Goal: Task Accomplishment & Management: Manage account settings

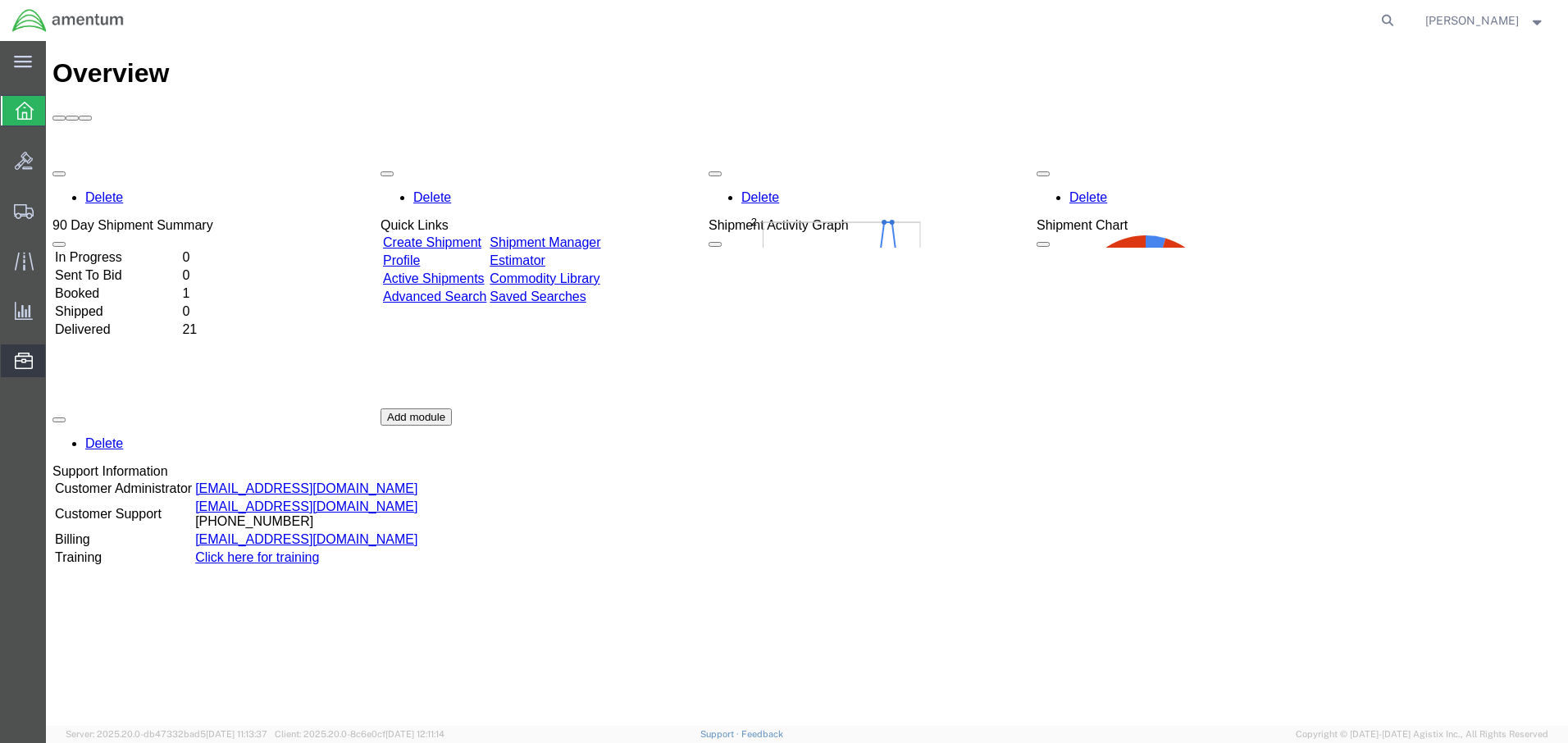
click at [0, 0] on span "Address Book" at bounding box center [0, 0] width 0 height 0
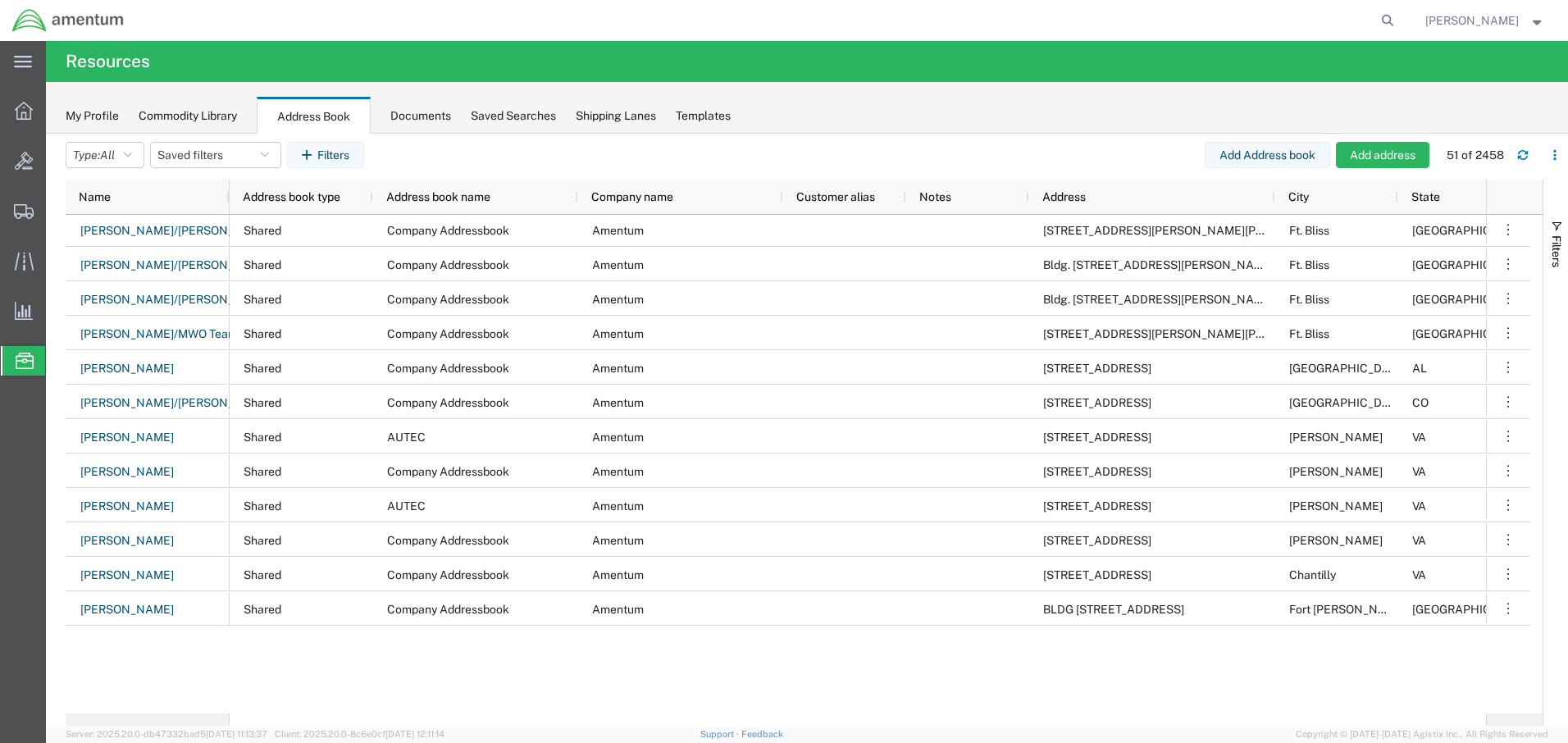
scroll to position [1277, 0]
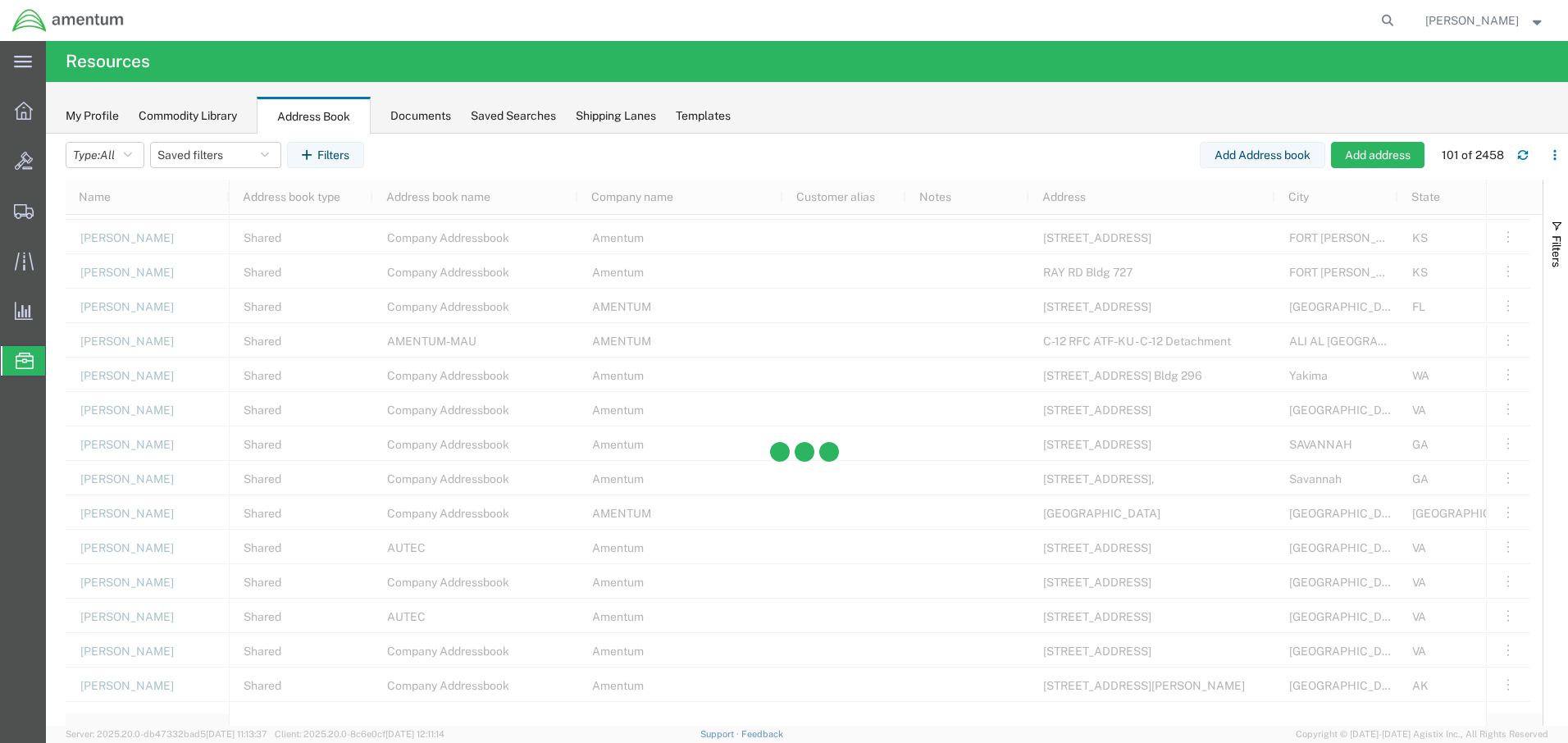
scroll to position [2958, 0]
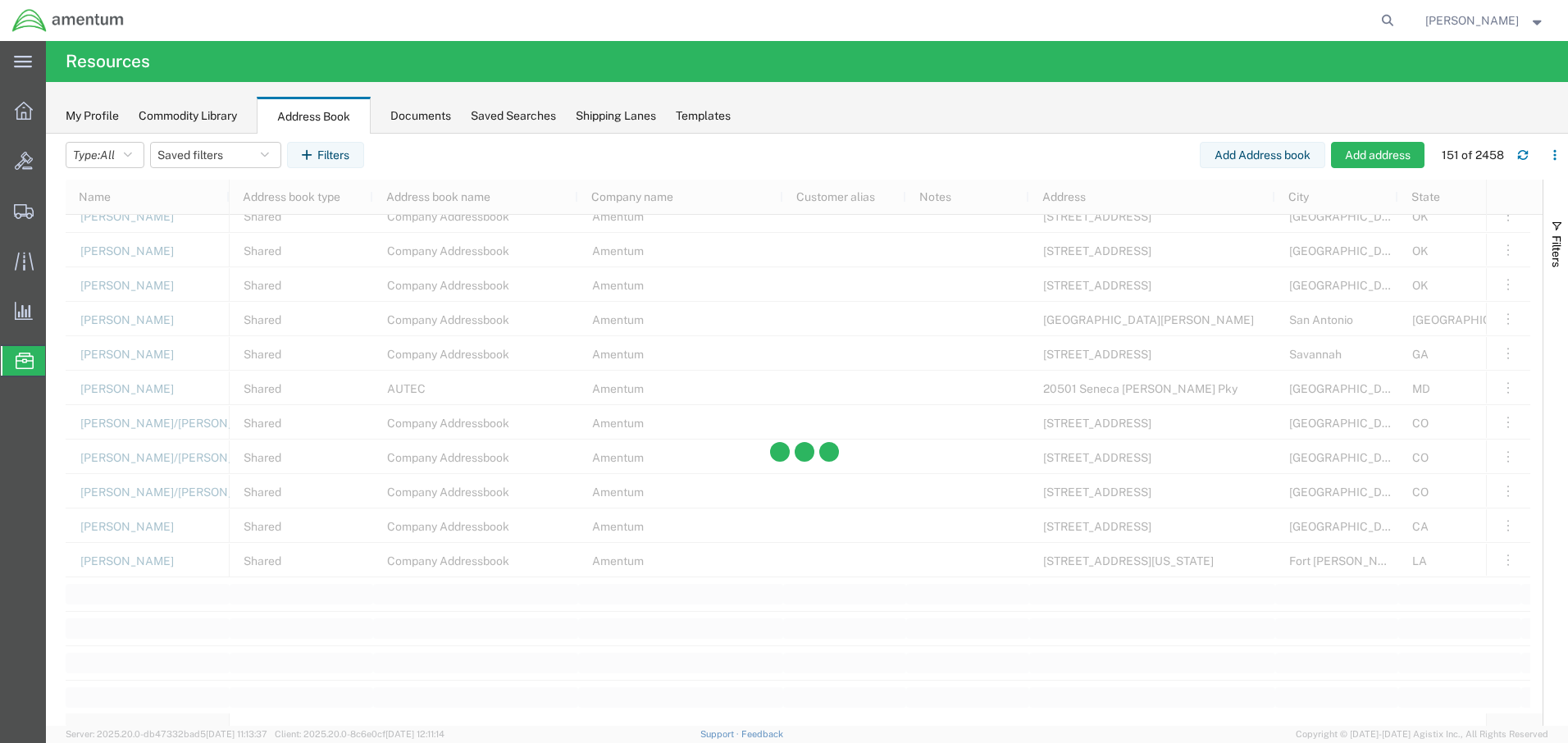
scroll to position [4841, 0]
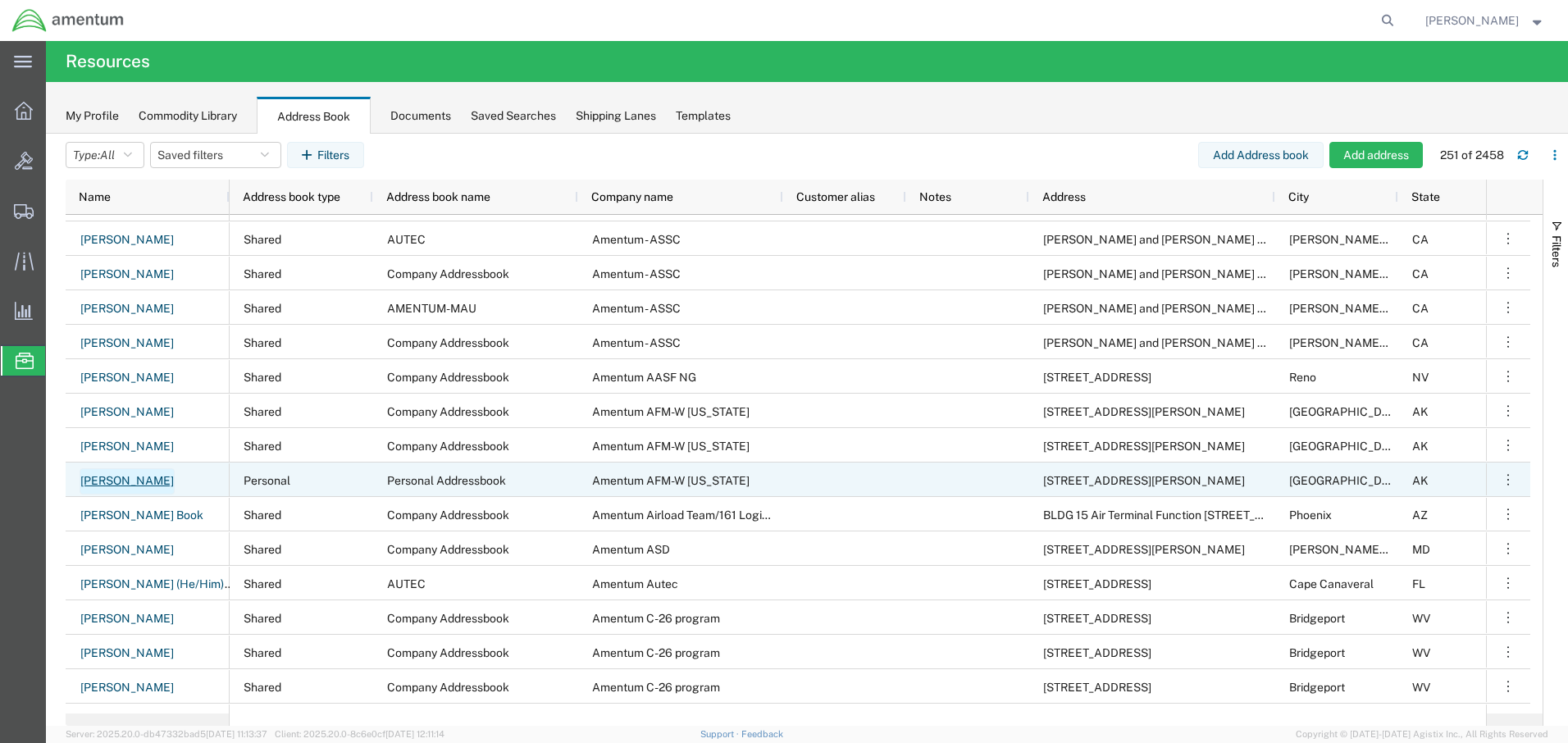
click at [133, 479] on link "[PERSON_NAME]" at bounding box center [126, 482] width 95 height 26
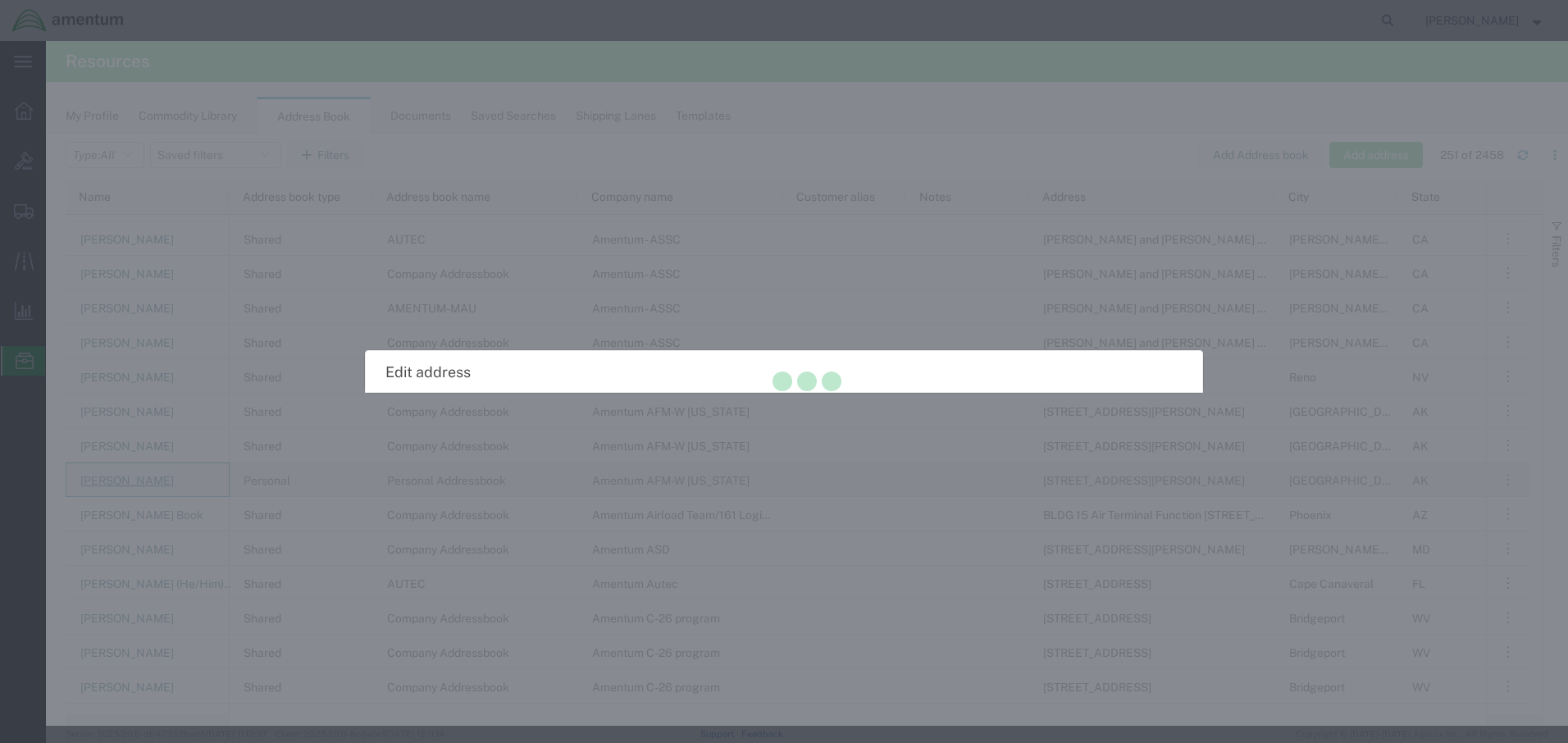
select select "PERSONAL"
select select "AK"
select select "US"
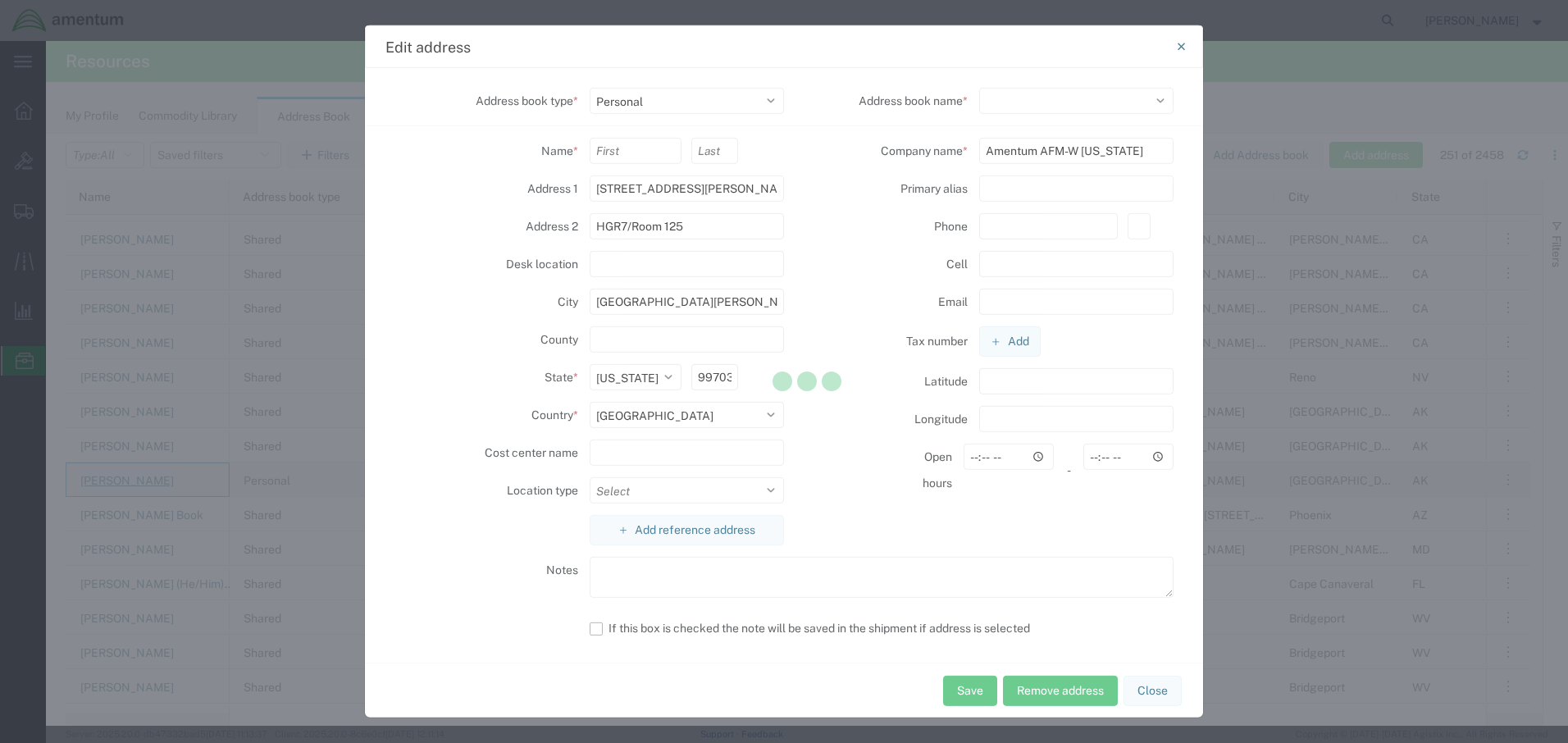
select select "111697"
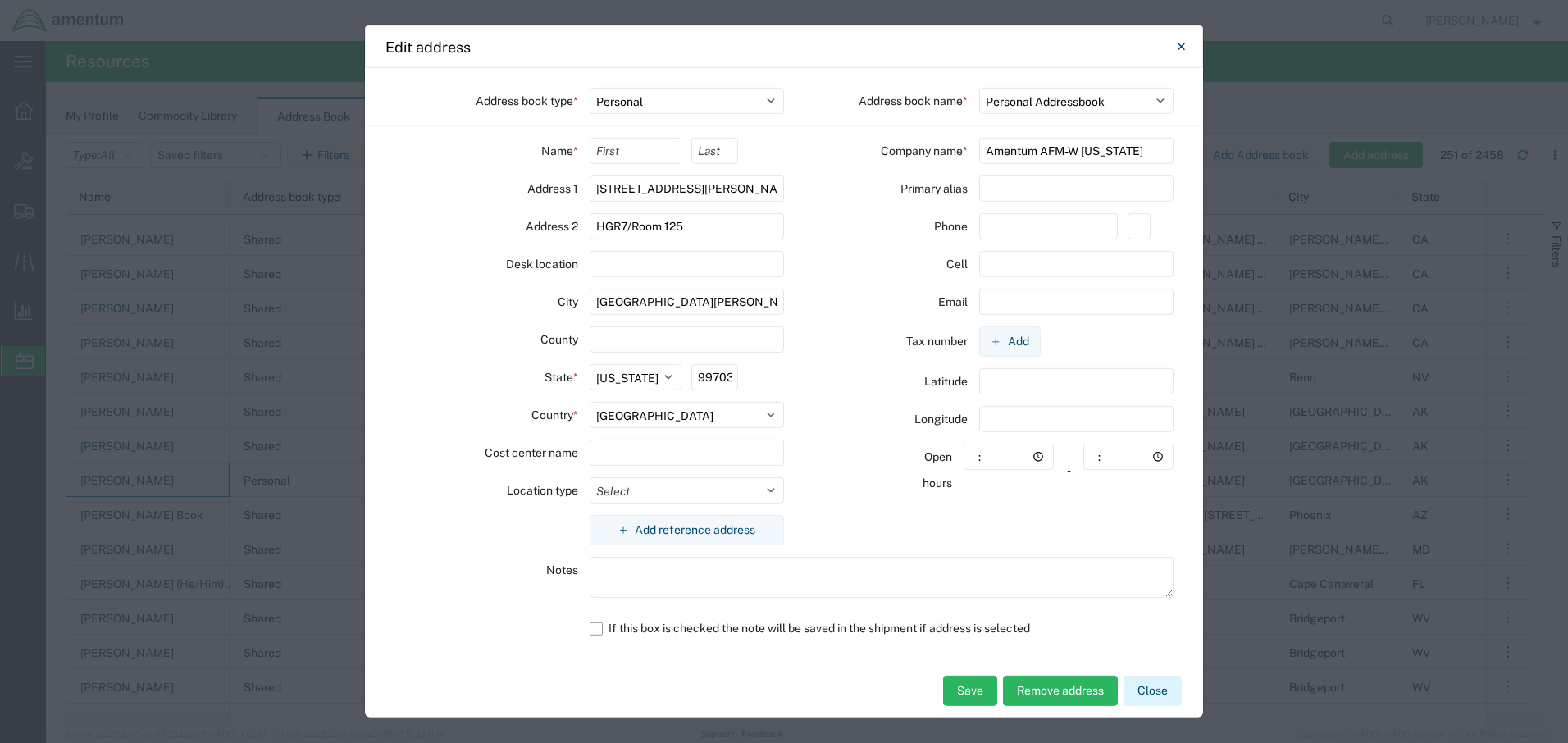
click at [1147, 690] on button "Close" at bounding box center [1153, 691] width 59 height 30
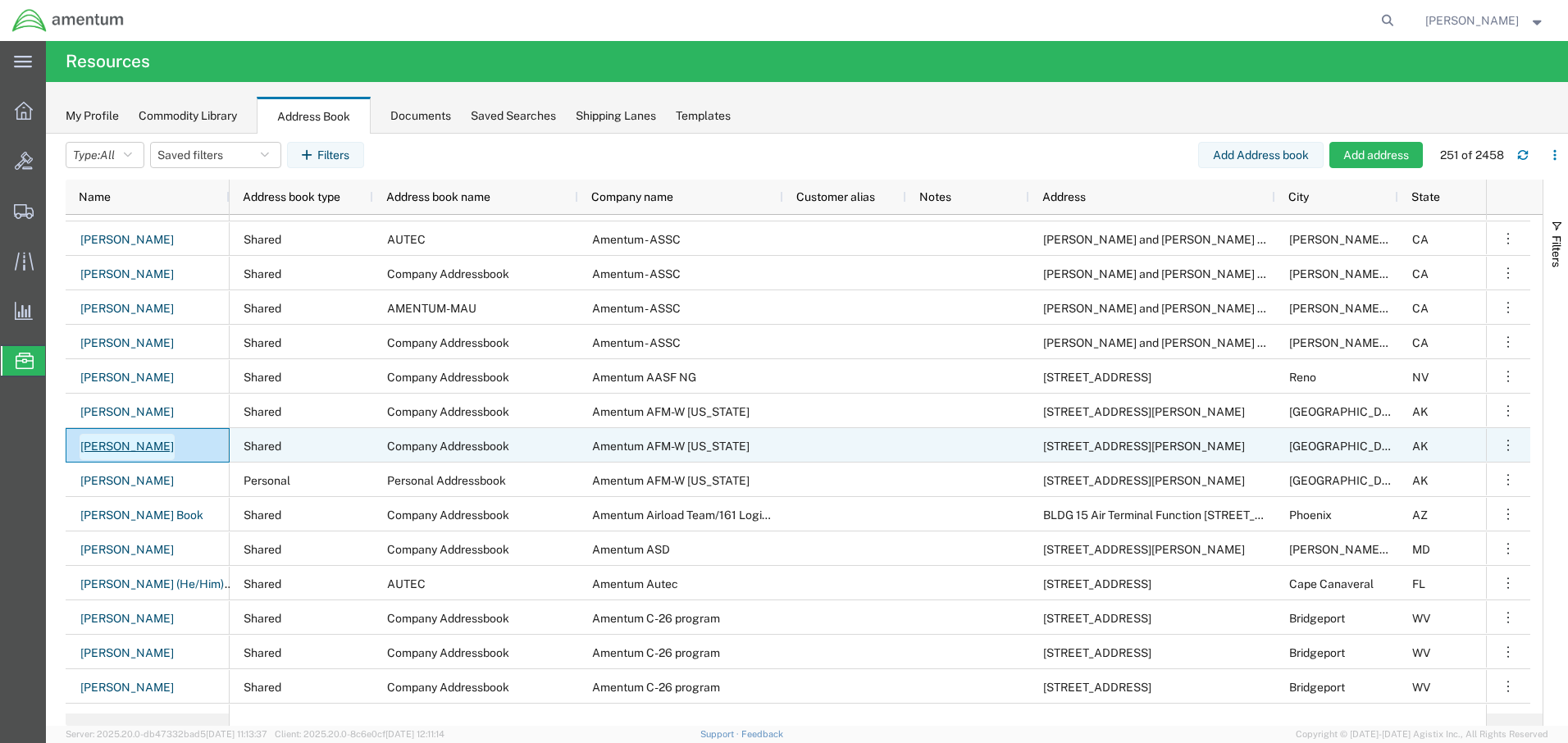
click at [133, 447] on link "[PERSON_NAME]" at bounding box center [126, 446] width 95 height 26
select select "US"
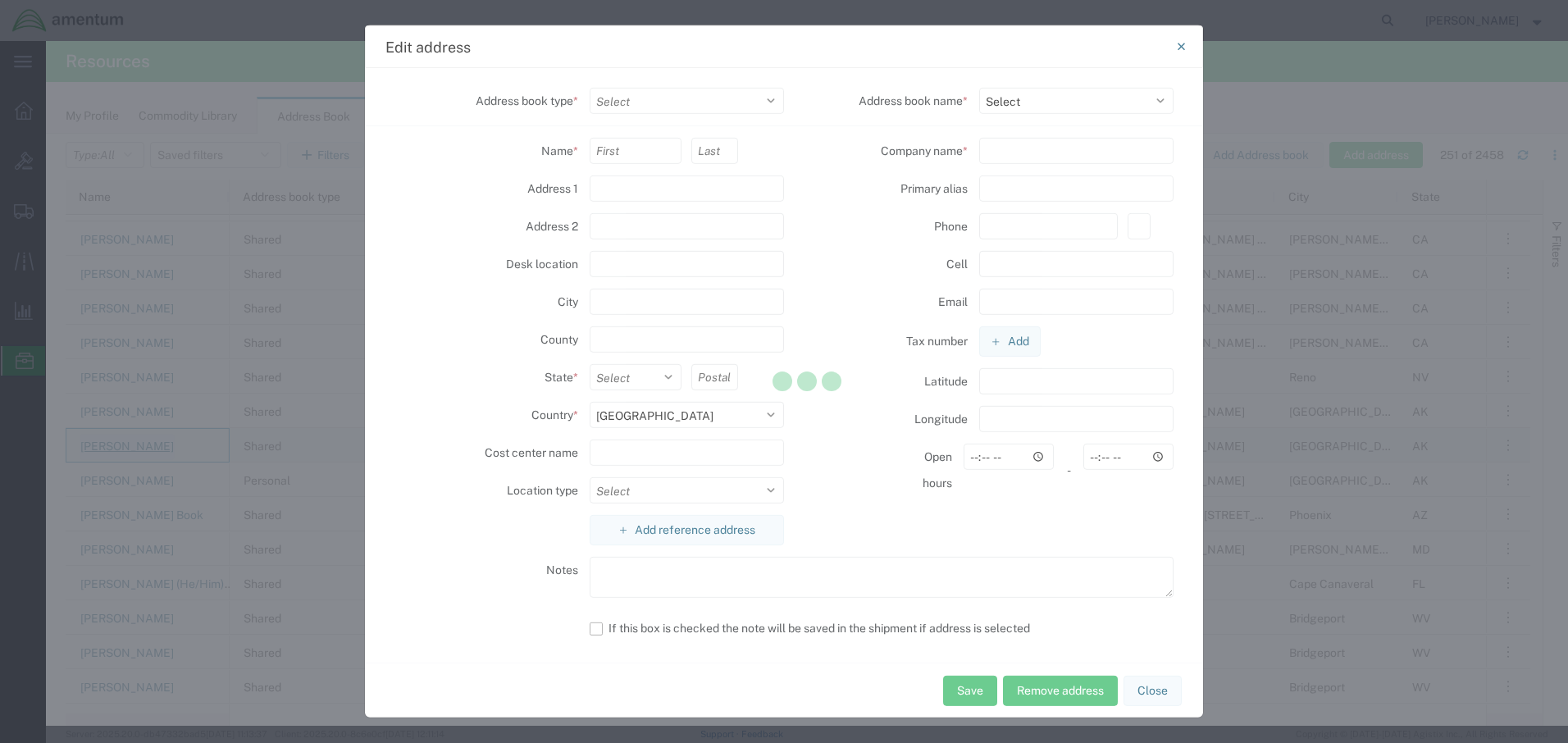
select select "SHARED"
type input "[STREET_ADDRESS][PERSON_NAME]"
type input "HGR7/Room 125"
type input "[GEOGRAPHIC_DATA][PERSON_NAME]"
select select "AK"
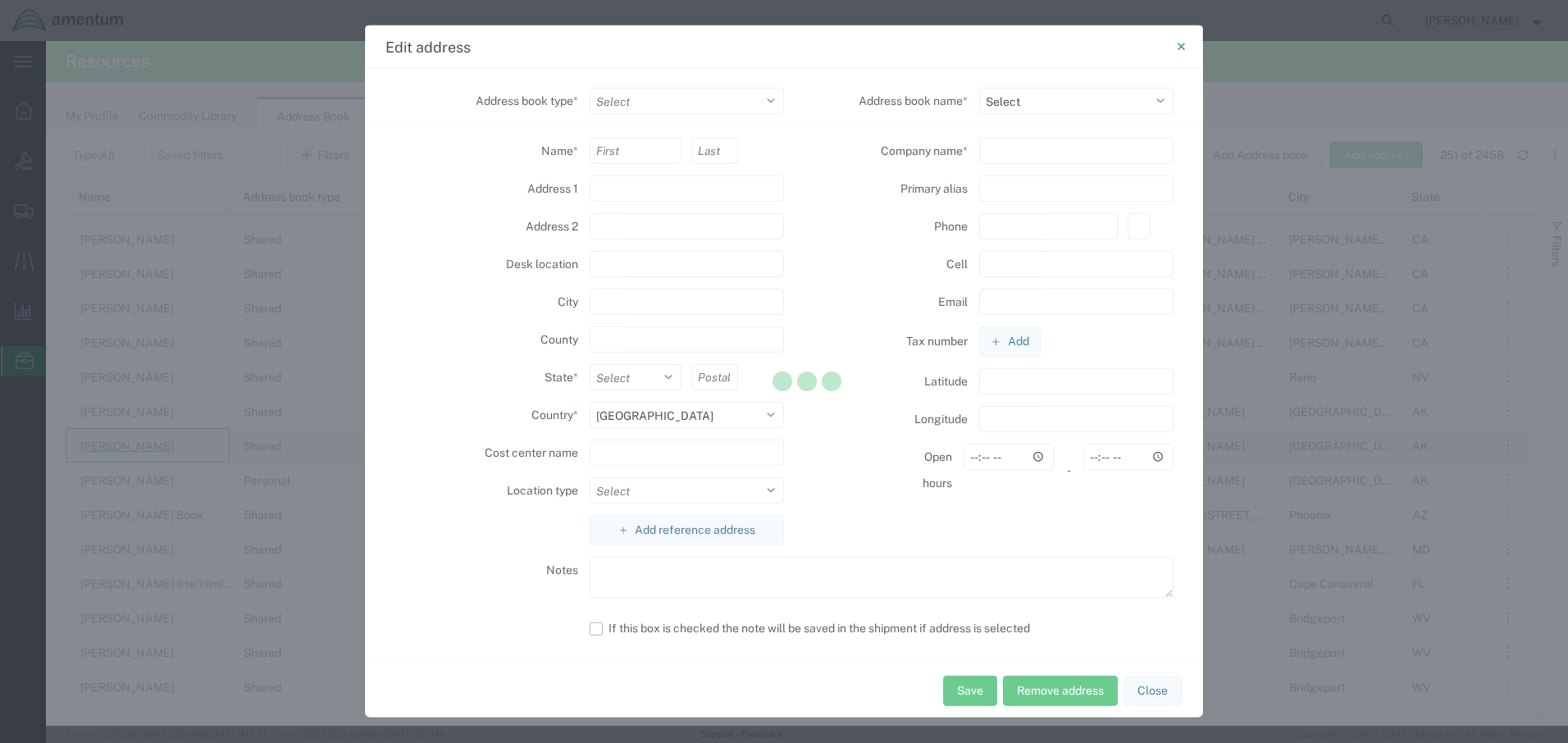
type input "99703"
select select
type input "Amentum AFM-W [US_STATE]"
type input "[PHONE_NUMBER]"
type input "[PERSON_NAME][EMAIL_ADDRESS][DOMAIN_NAME]"
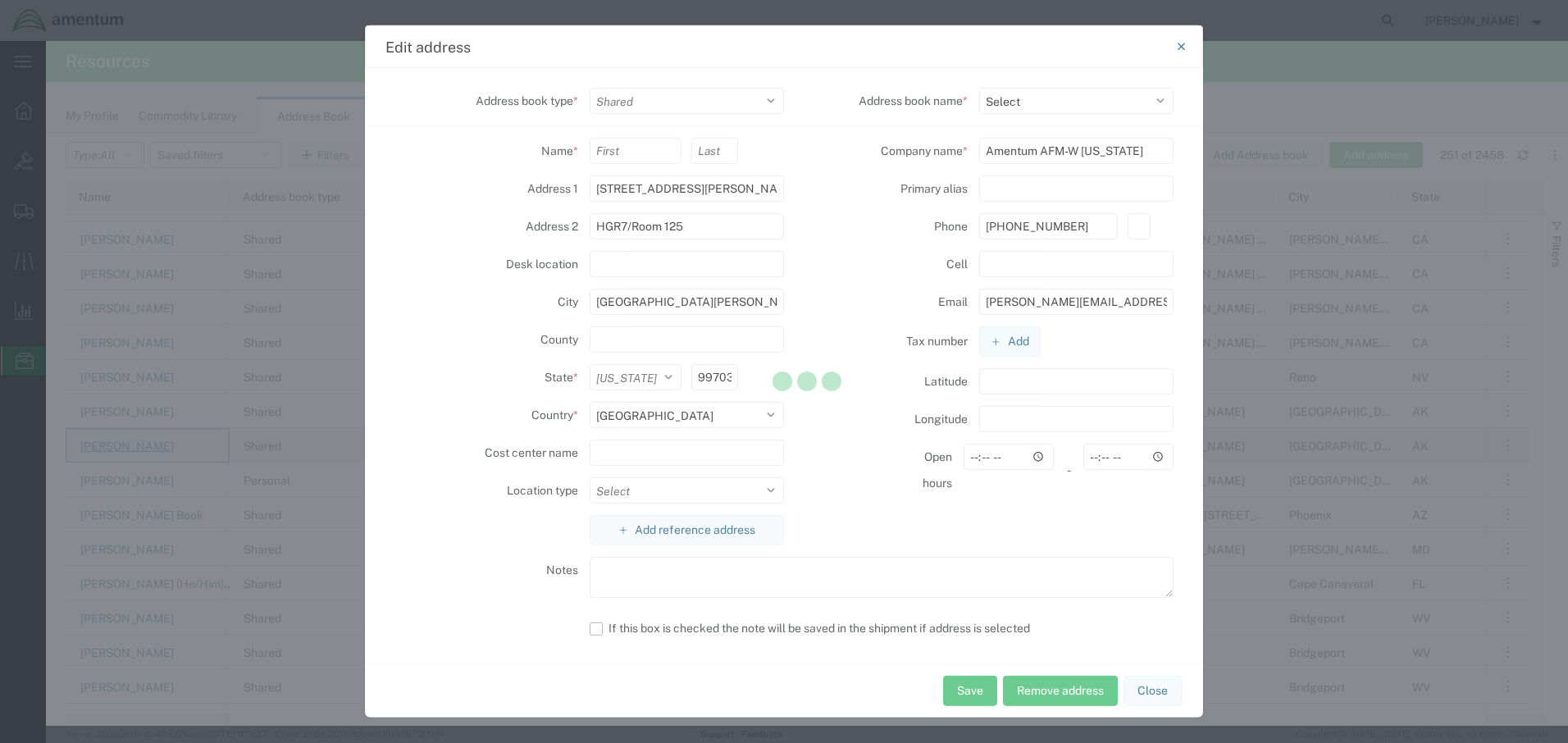
select select "18586"
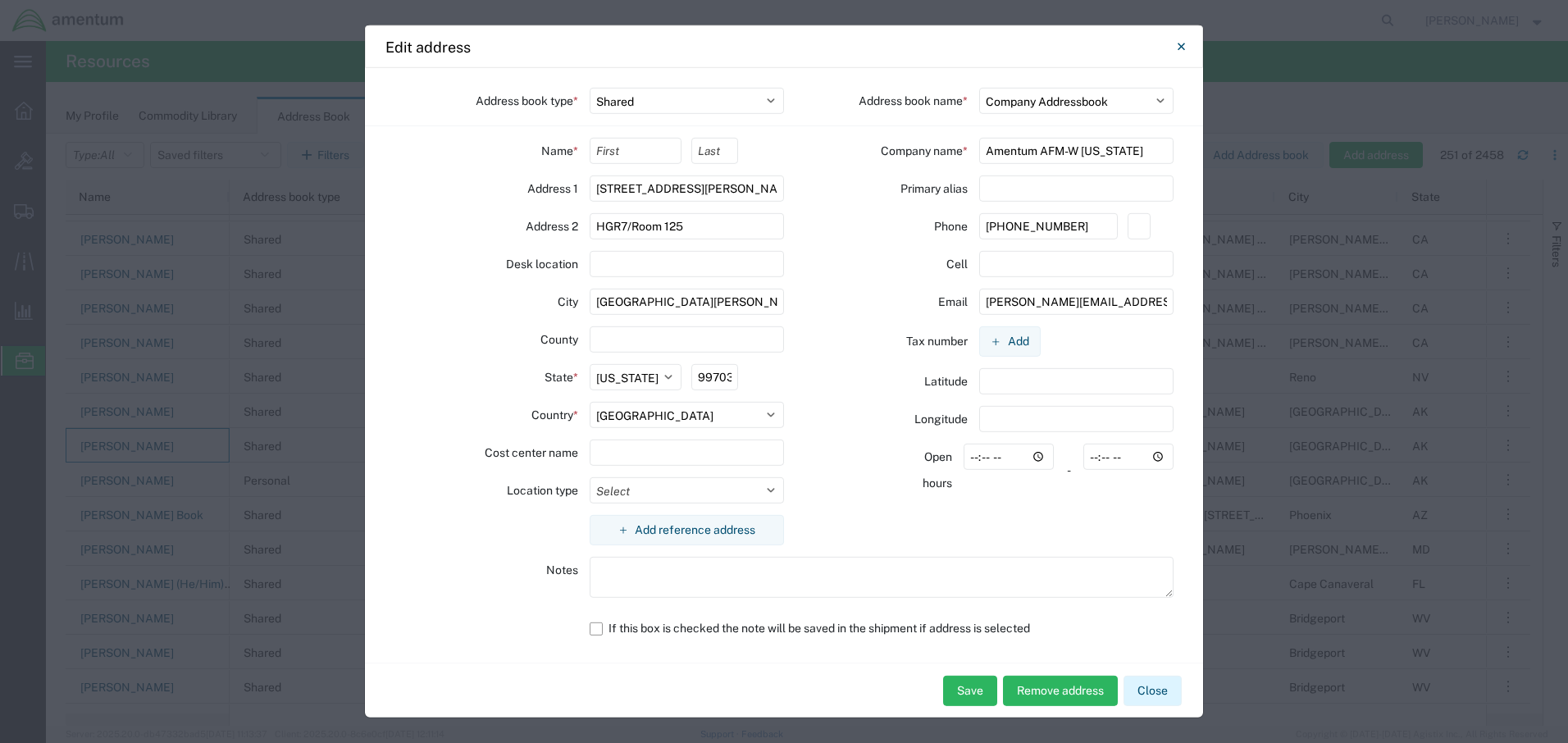
click at [1153, 687] on button "Close" at bounding box center [1153, 691] width 59 height 30
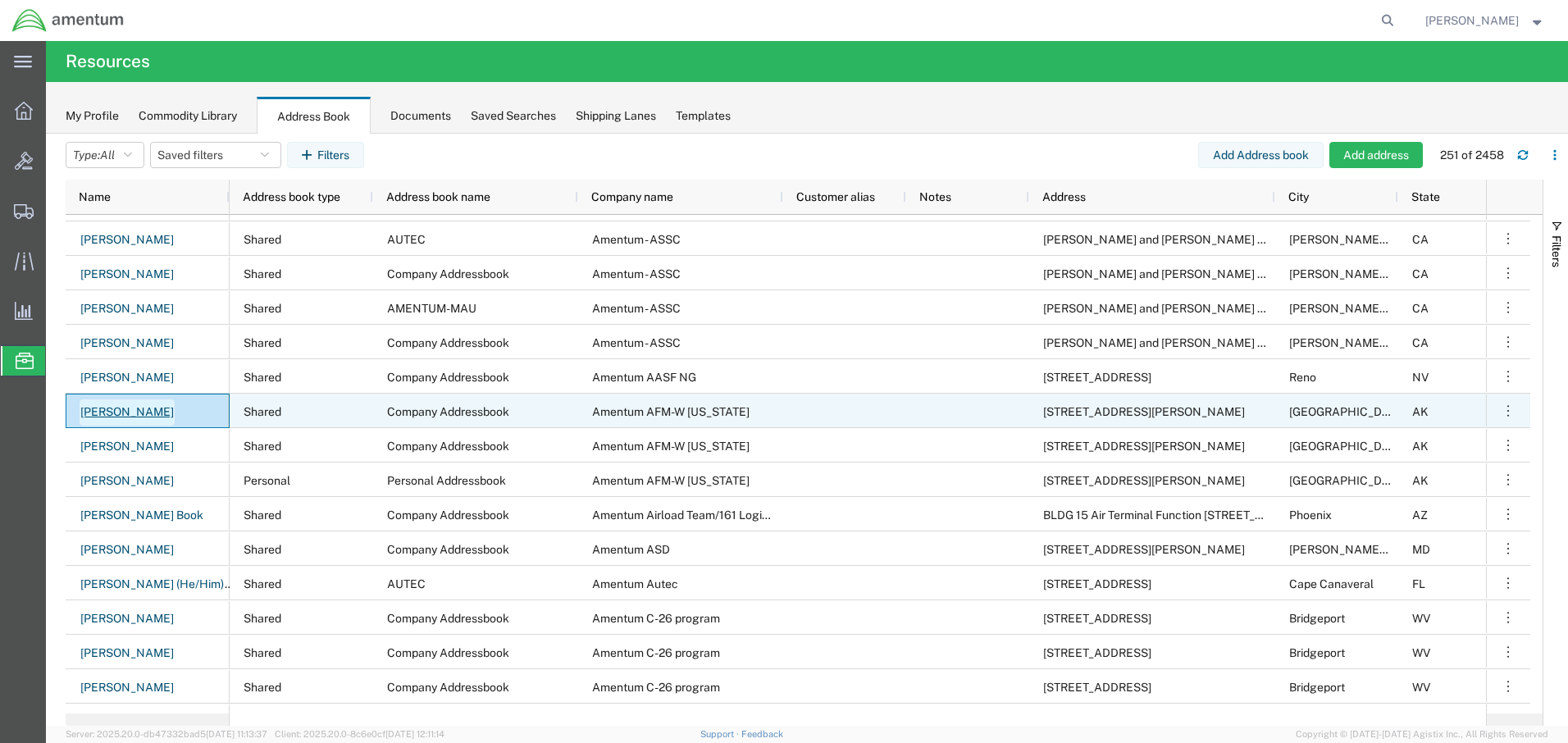
click at [118, 409] on link "[PERSON_NAME]" at bounding box center [126, 412] width 95 height 26
select select "US"
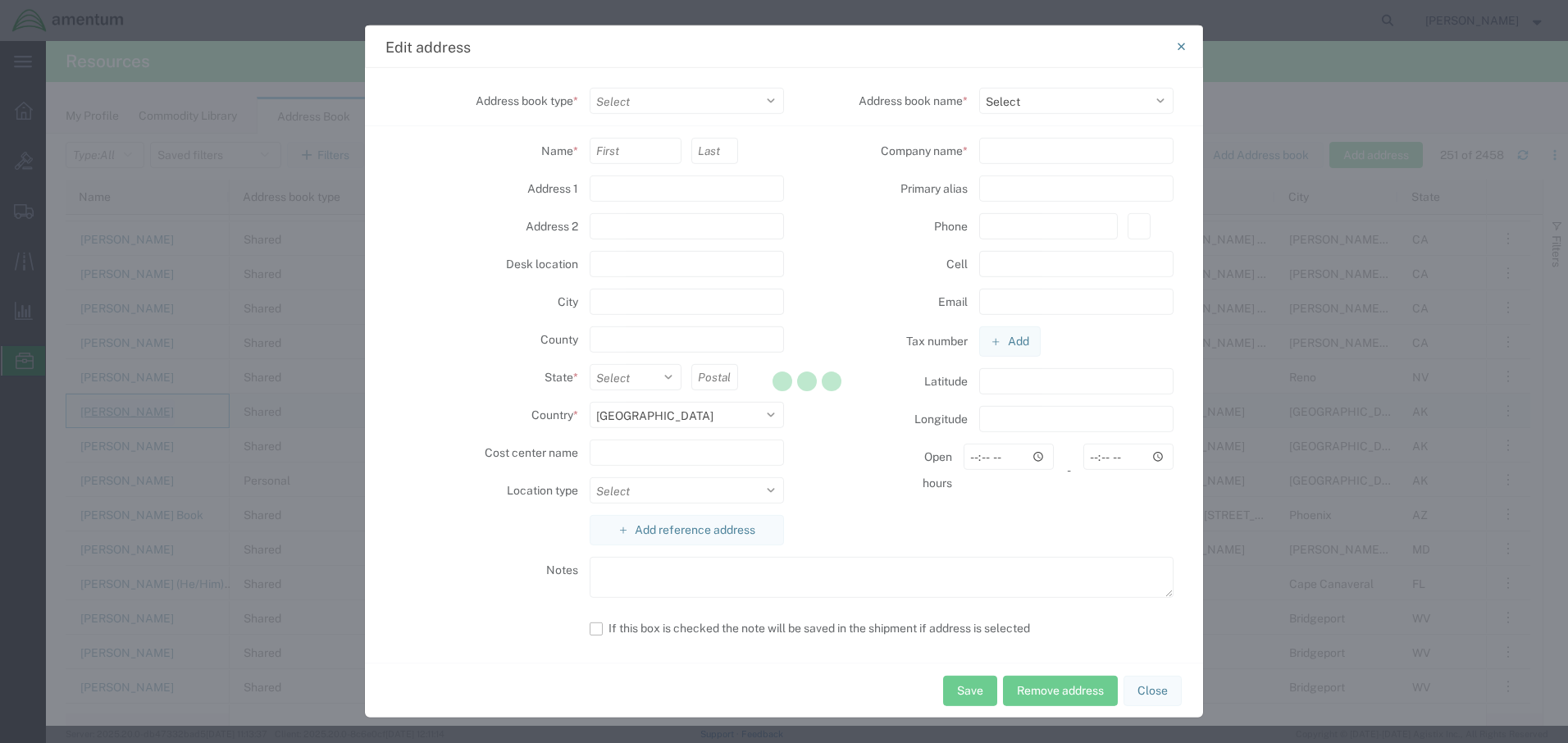
select select "SHARED"
type input "[STREET_ADDRESS][PERSON_NAME]"
type input "HGR7/Room 125"
type input "[GEOGRAPHIC_DATA][PERSON_NAME]"
select select "AK"
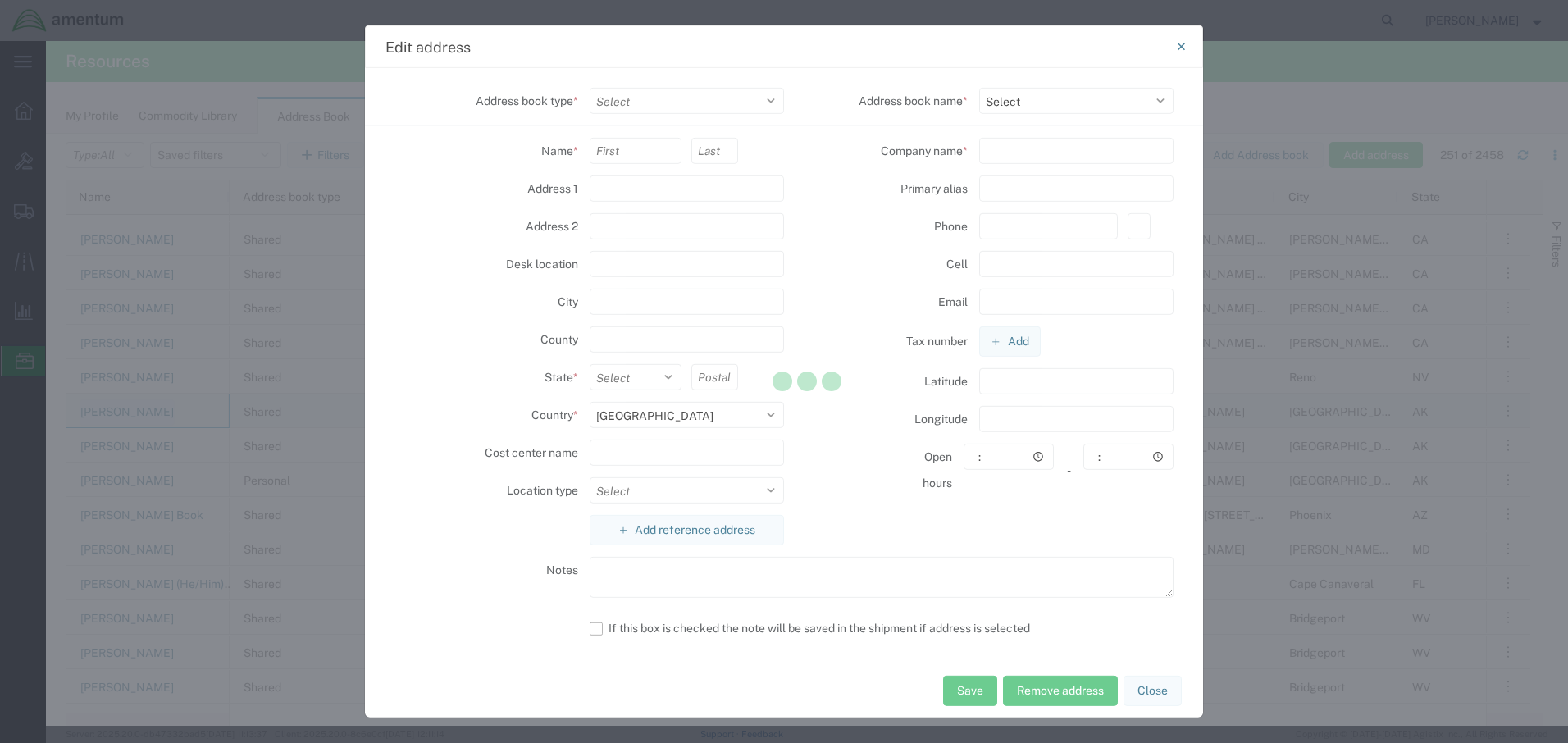
type input "99703"
select select
type input "Amentum AFM-W [US_STATE]"
select select "18586"
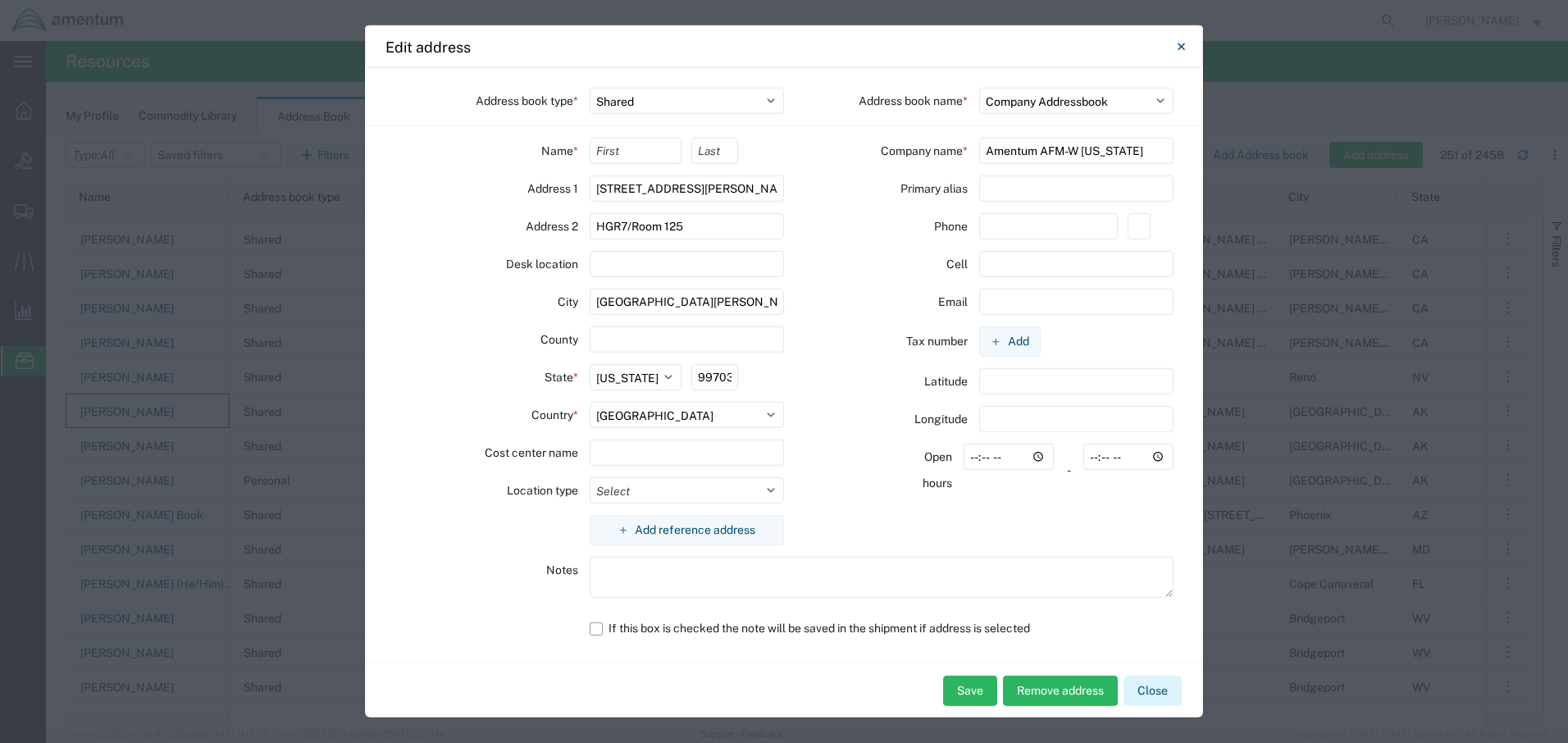
click at [1150, 691] on button "Close" at bounding box center [1153, 691] width 59 height 30
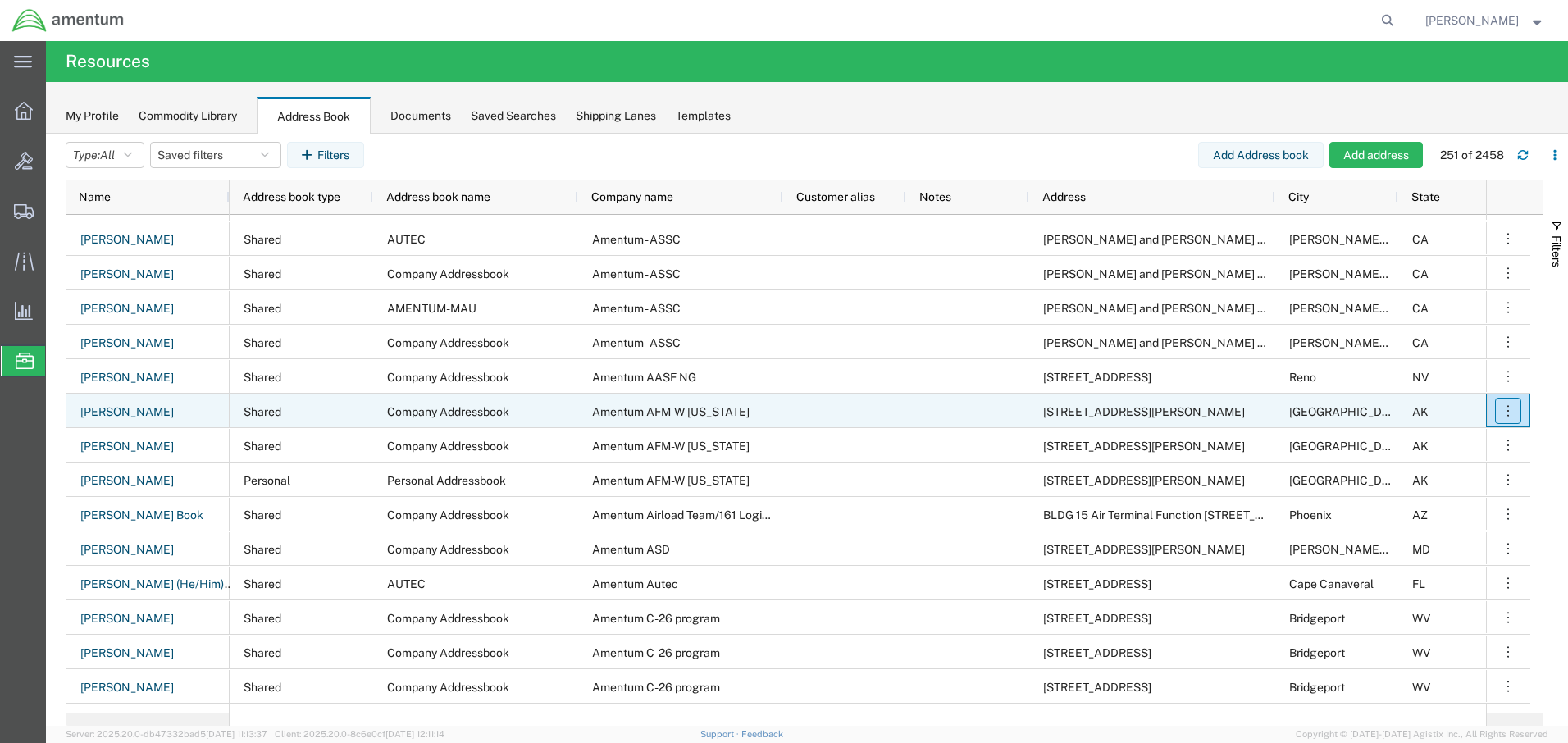
click at [1511, 407] on icon "button" at bounding box center [1508, 411] width 17 height 17
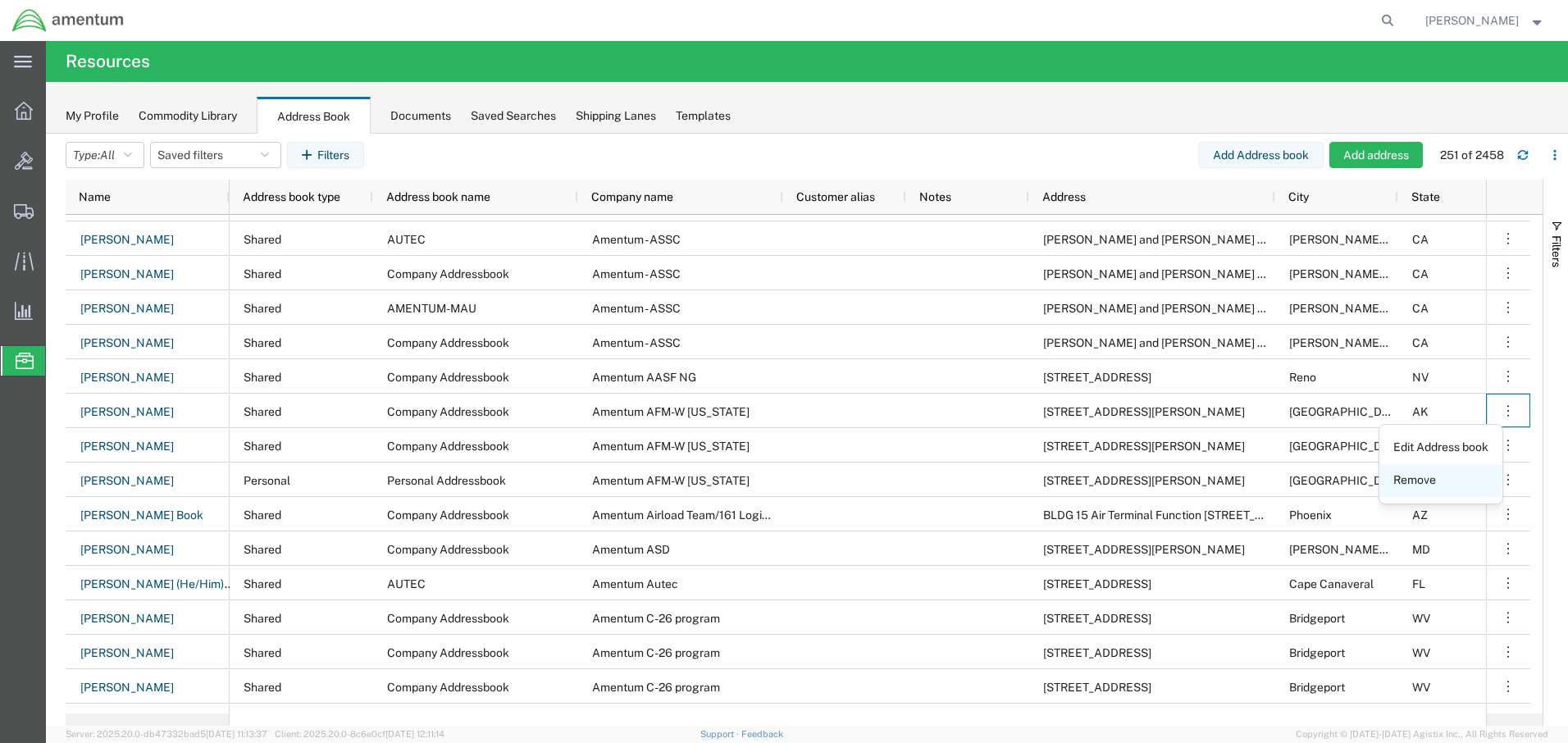
click at [1461, 481] on link "Remove" at bounding box center [1442, 481] width 121 height 29
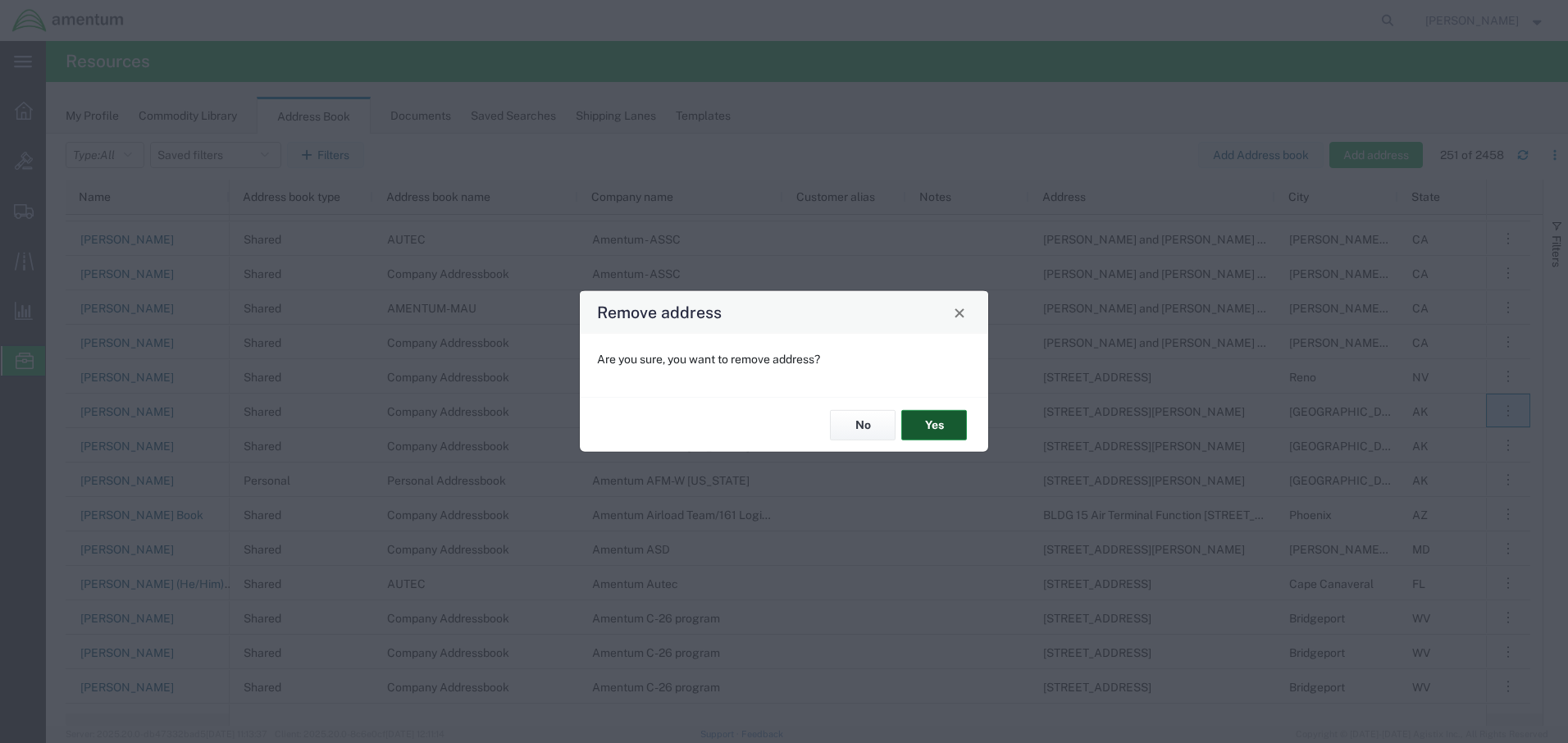
click at [933, 423] on button "Yes" at bounding box center [934, 425] width 66 height 30
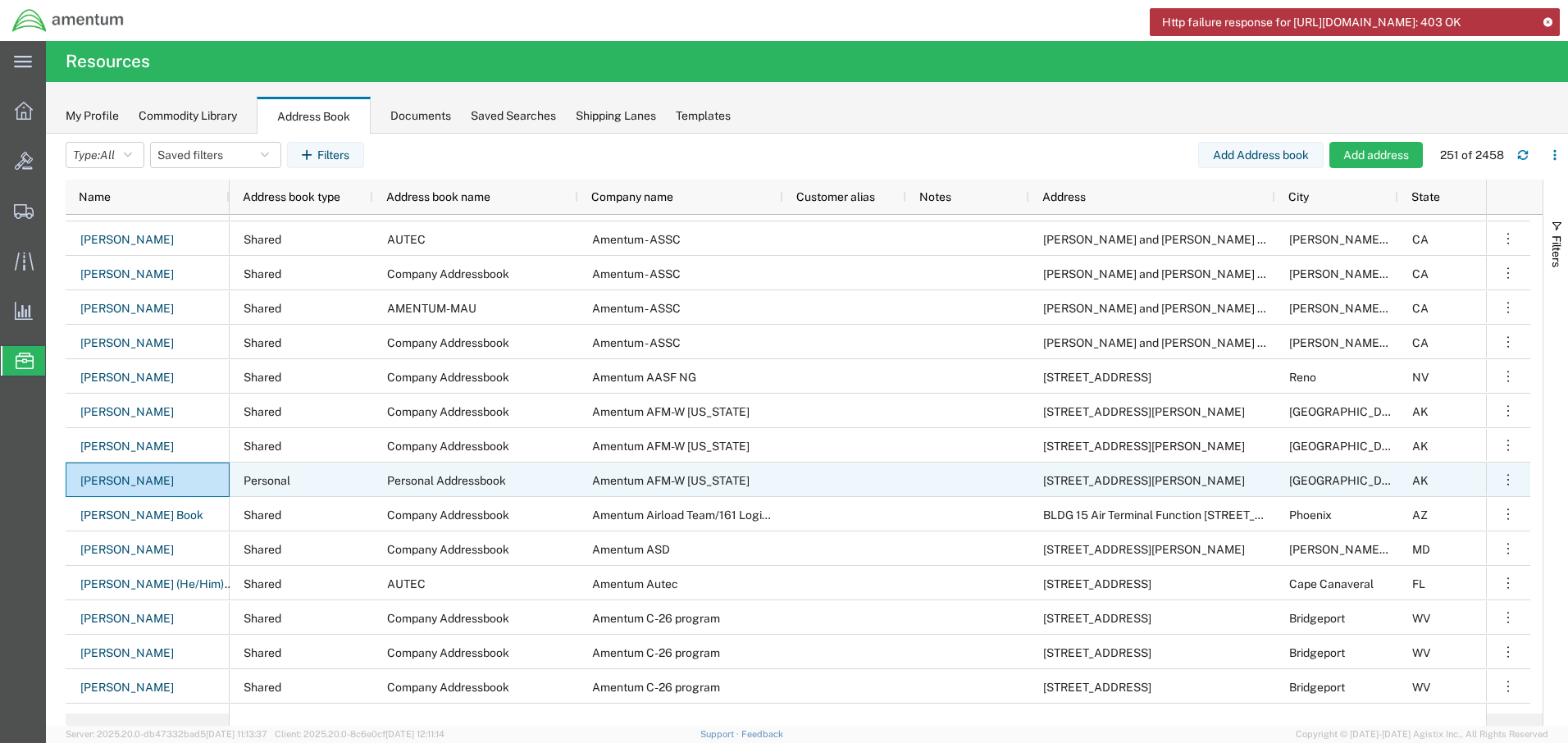
click at [163, 483] on div "[PERSON_NAME]" at bounding box center [148, 480] width 164 height 34
click at [139, 479] on link "[PERSON_NAME]" at bounding box center [126, 482] width 95 height 26
select select "PERSONAL"
select select "111697"
select select "AK"
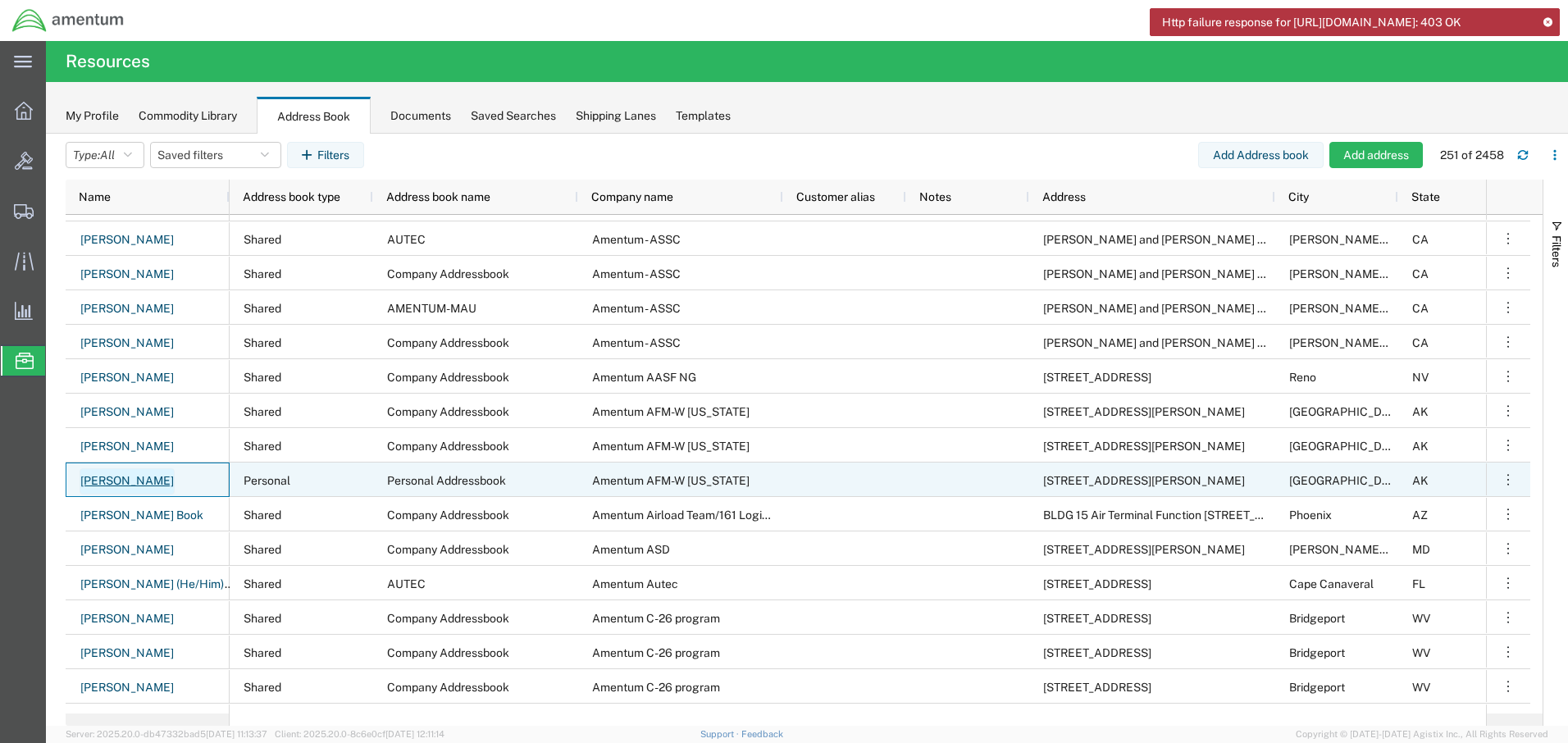
select select "US"
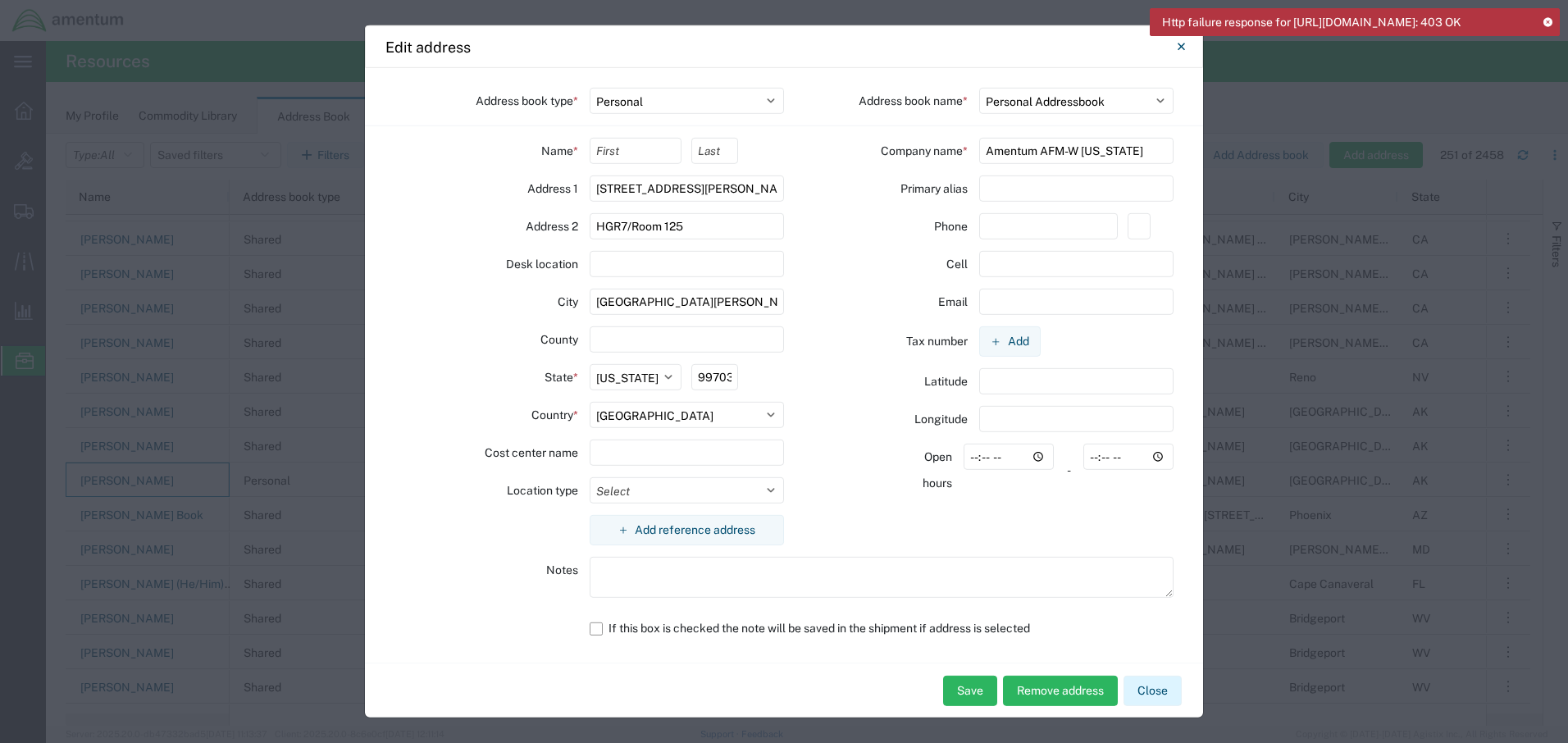
click at [1171, 692] on button "Close" at bounding box center [1153, 691] width 59 height 30
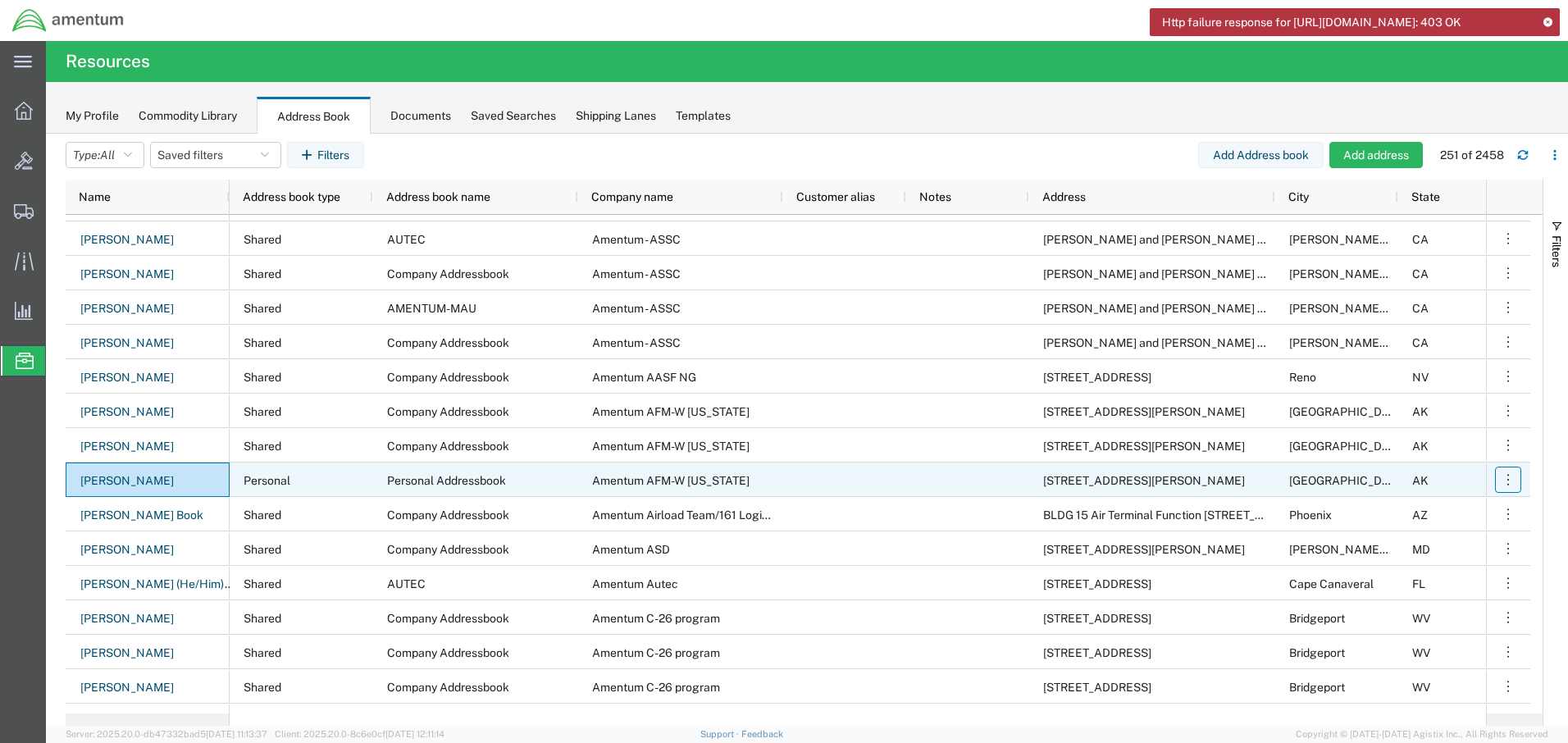
click at [1508, 478] on icon "button" at bounding box center [1508, 480] width 17 height 17
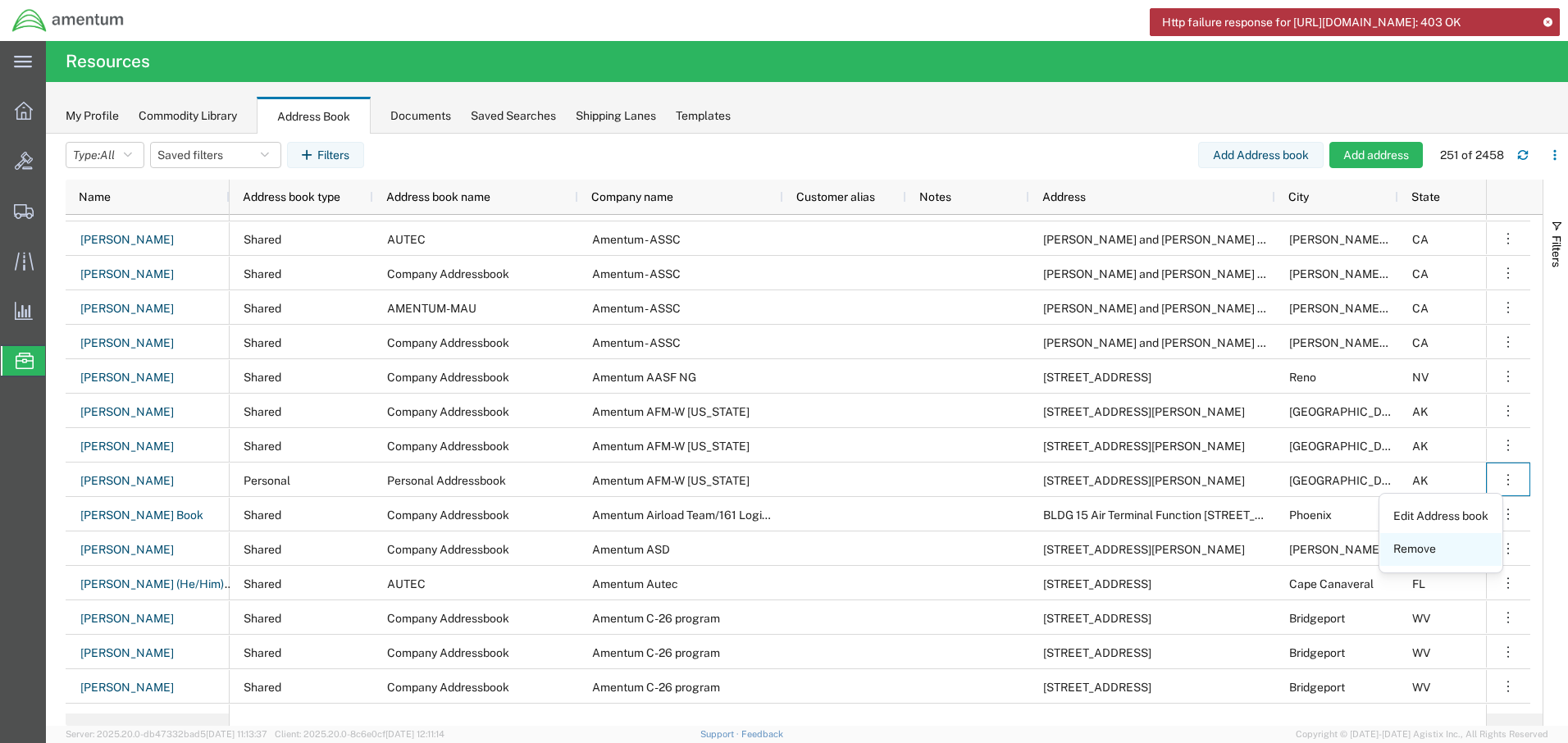
click at [1442, 549] on link "Remove" at bounding box center [1442, 549] width 121 height 29
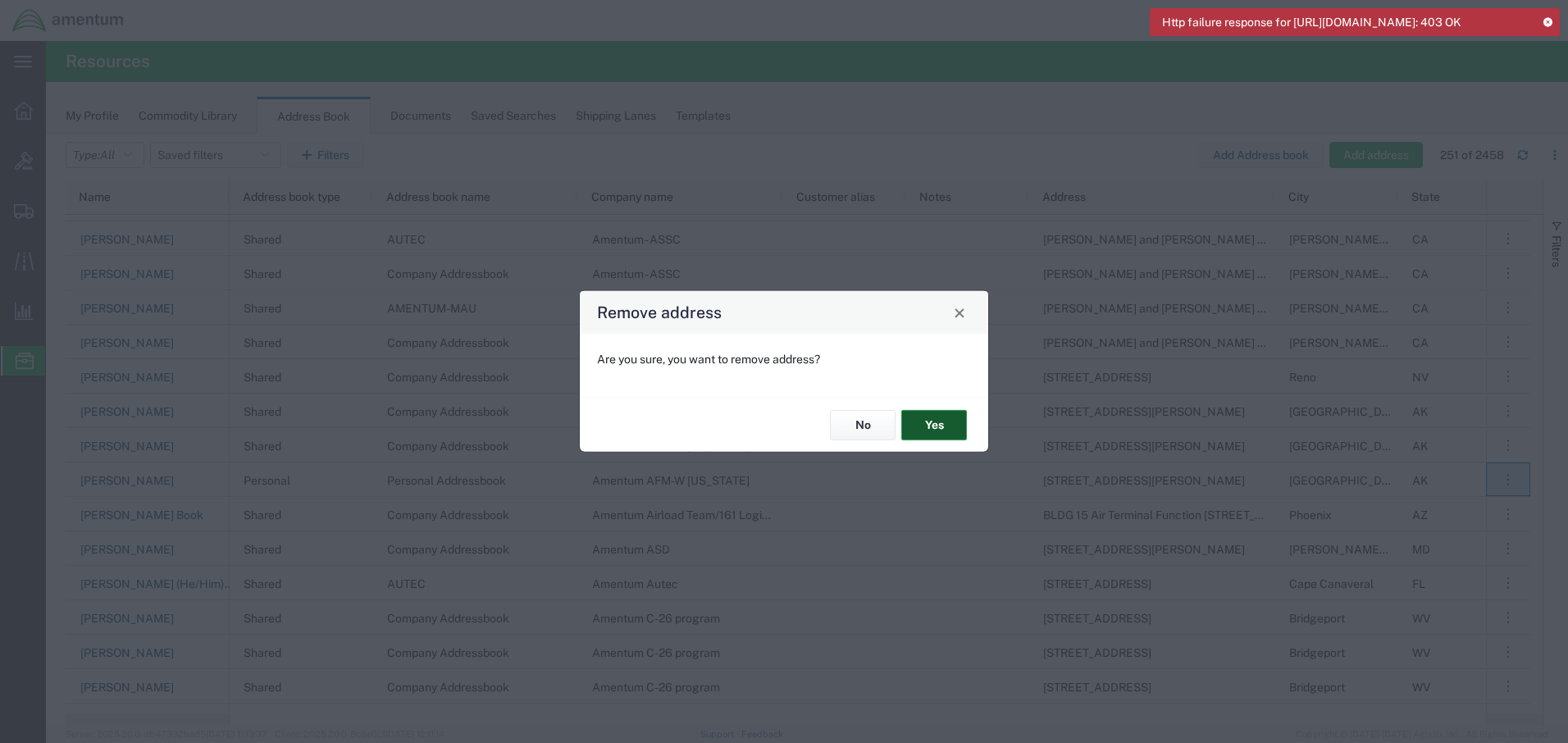
click at [947, 423] on button "Yes" at bounding box center [934, 425] width 66 height 30
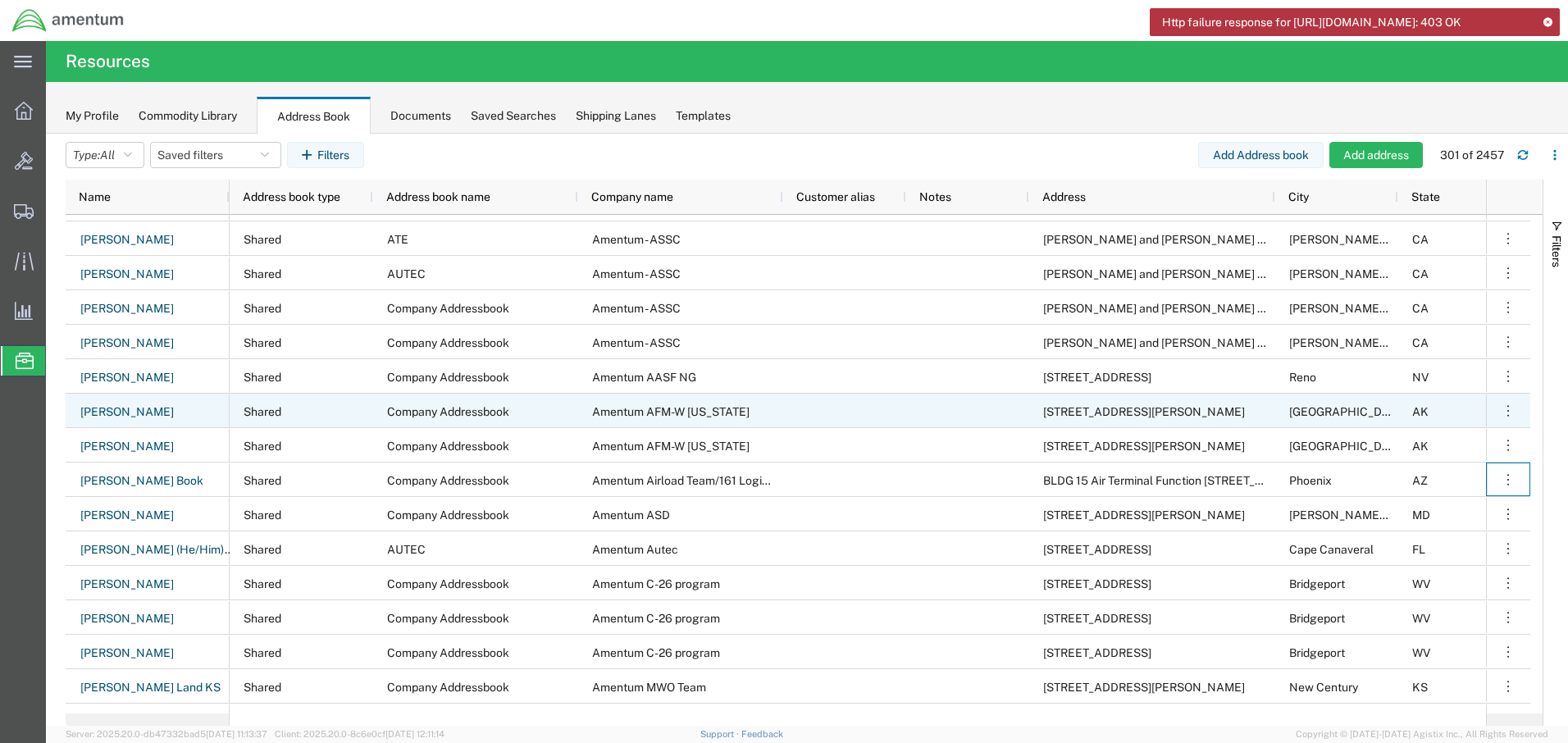
click at [255, 408] on span "Shared" at bounding box center [262, 411] width 38 height 13
click at [1512, 411] on icon "button" at bounding box center [1508, 411] width 17 height 17
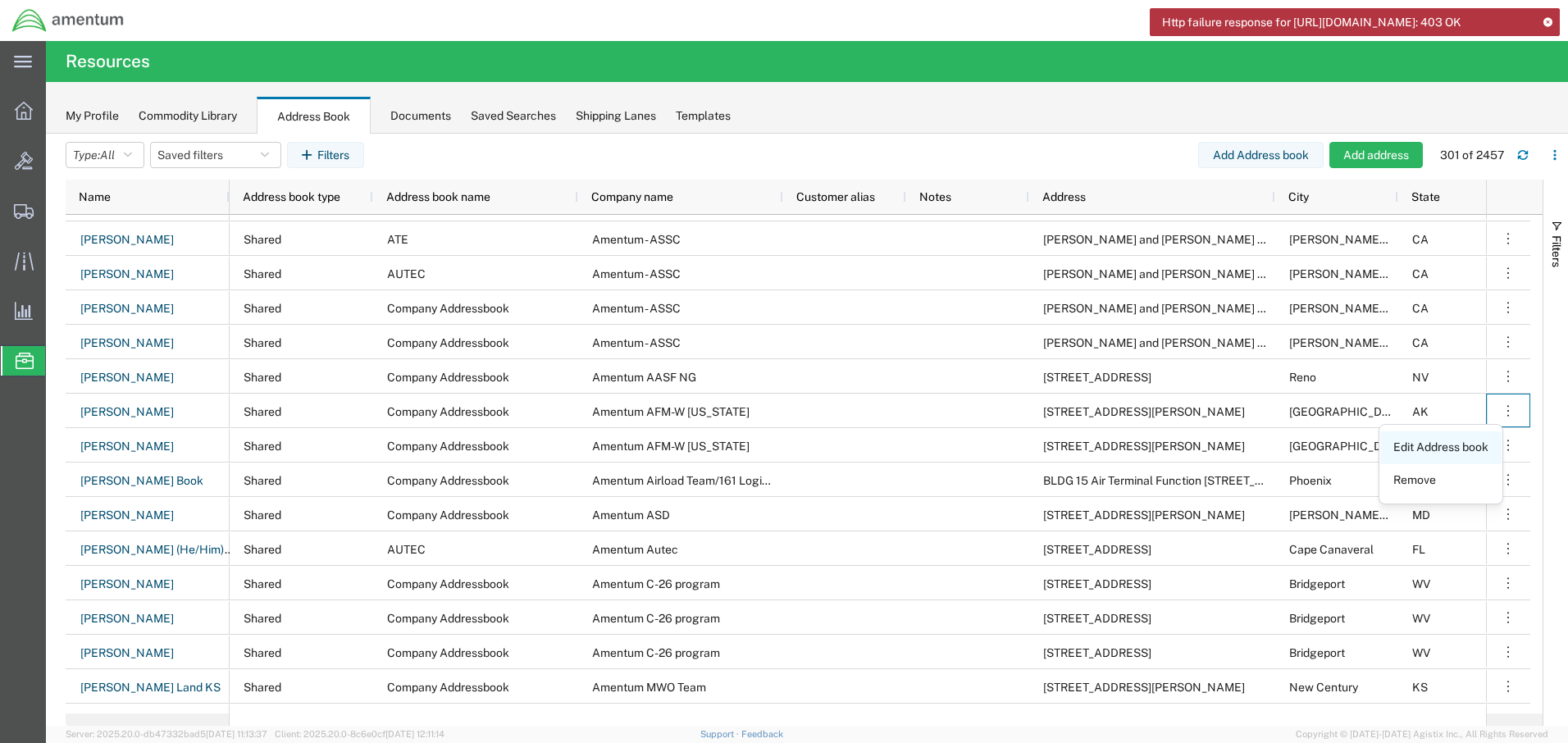
click at [1462, 442] on link "Edit Address book" at bounding box center [1442, 448] width 121 height 29
select select "SHARED"
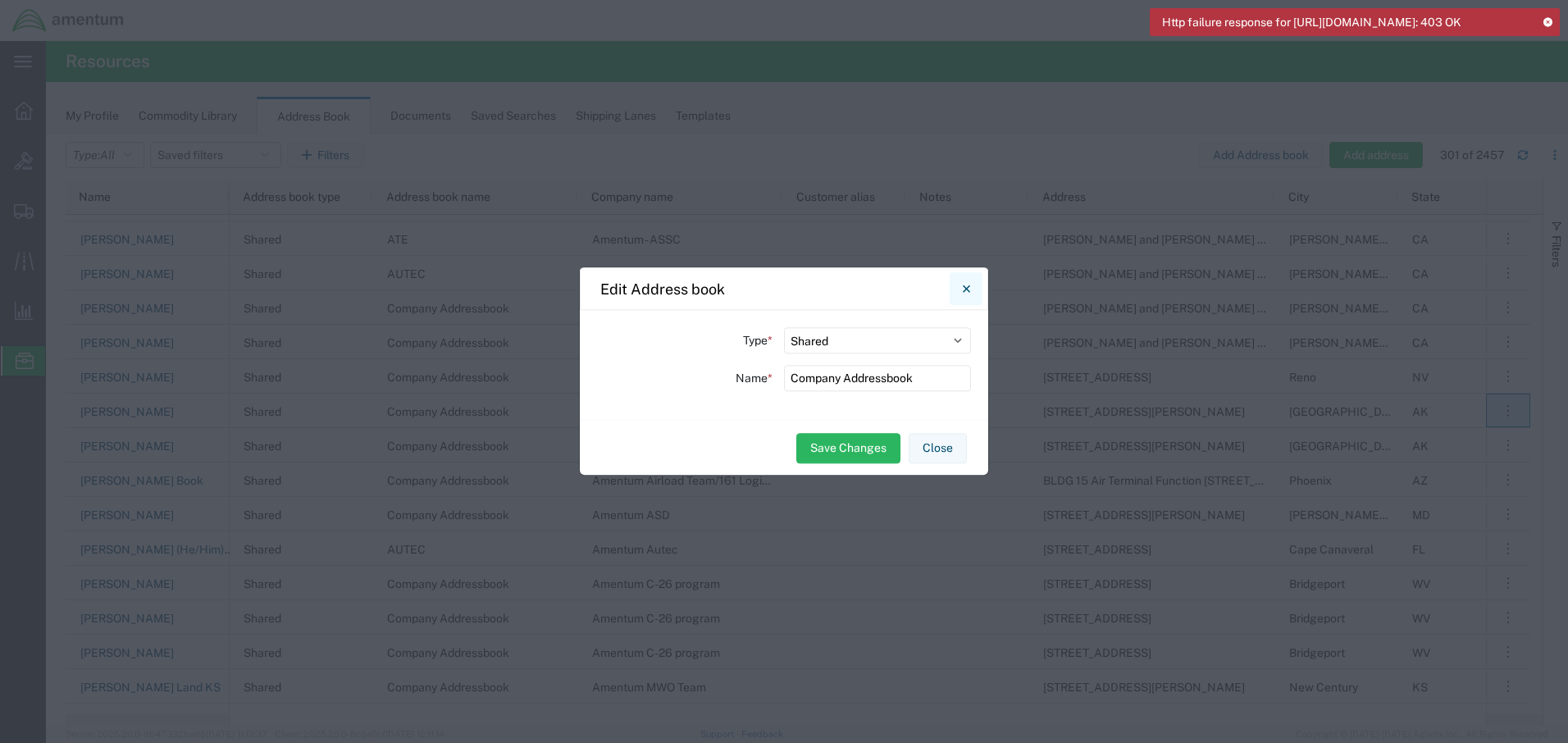
click at [970, 285] on icon "Close" at bounding box center [967, 289] width 8 height 20
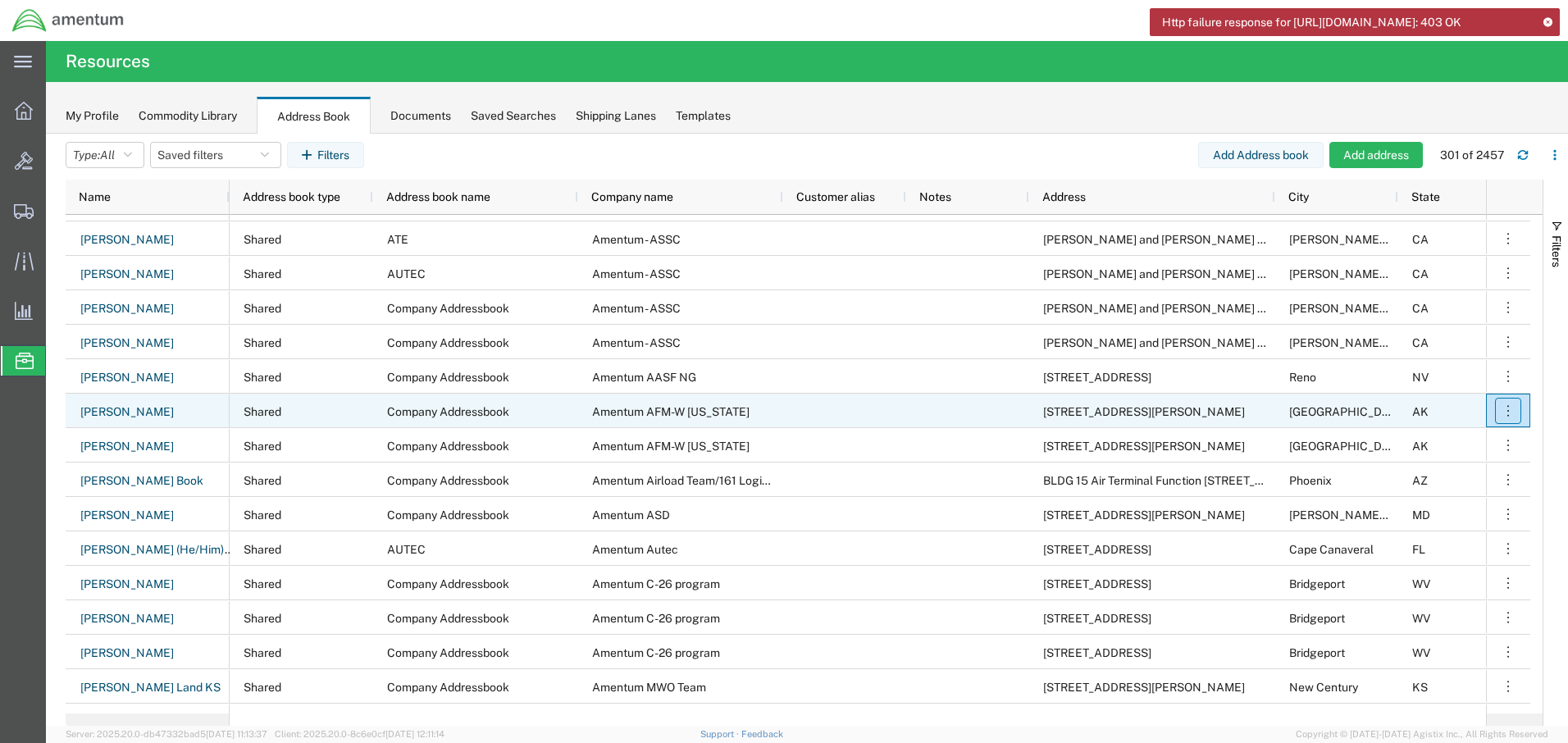
click at [1509, 412] on icon "button" at bounding box center [1508, 411] width 17 height 17
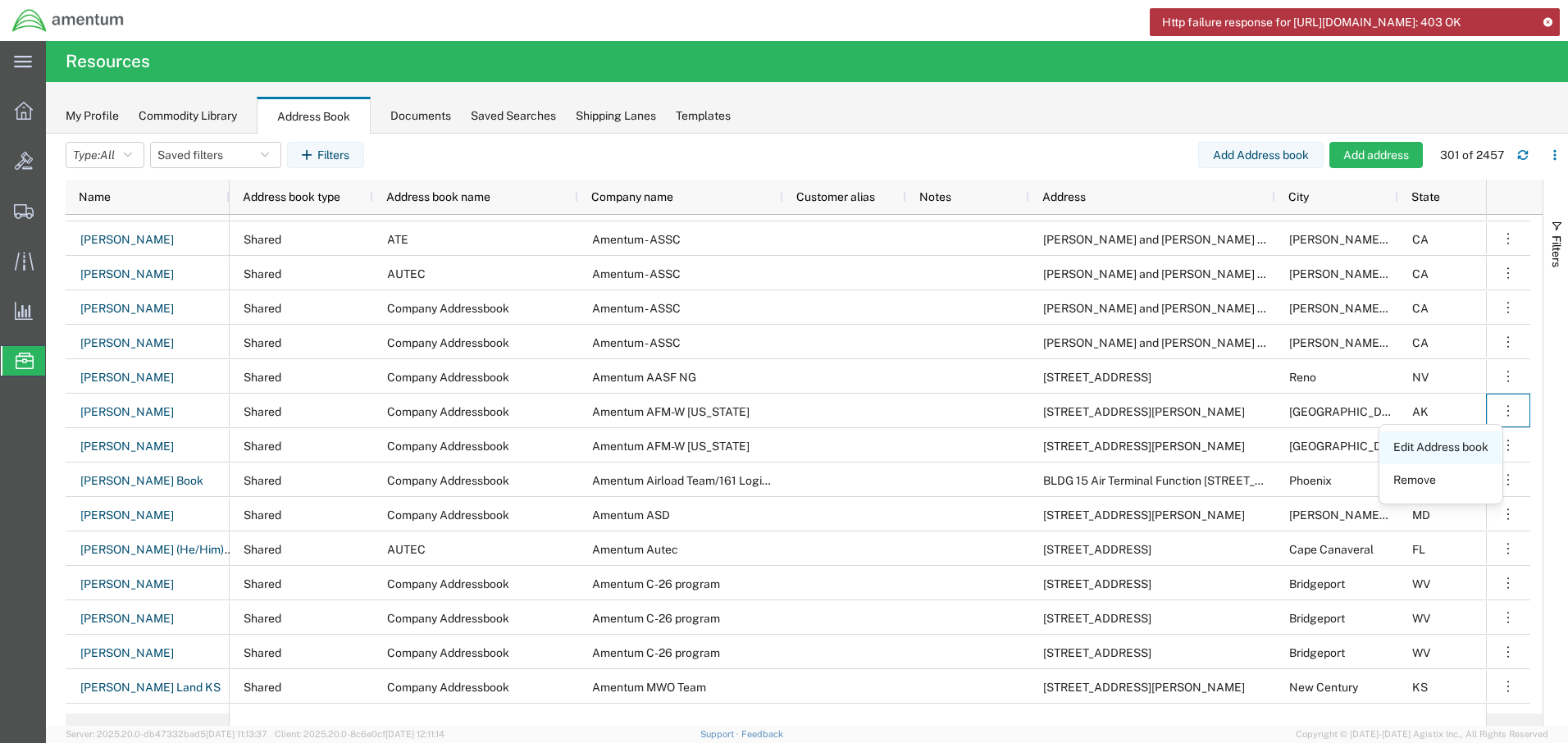
click at [1454, 446] on link "Edit Address book" at bounding box center [1442, 448] width 121 height 29
select select "SHARED"
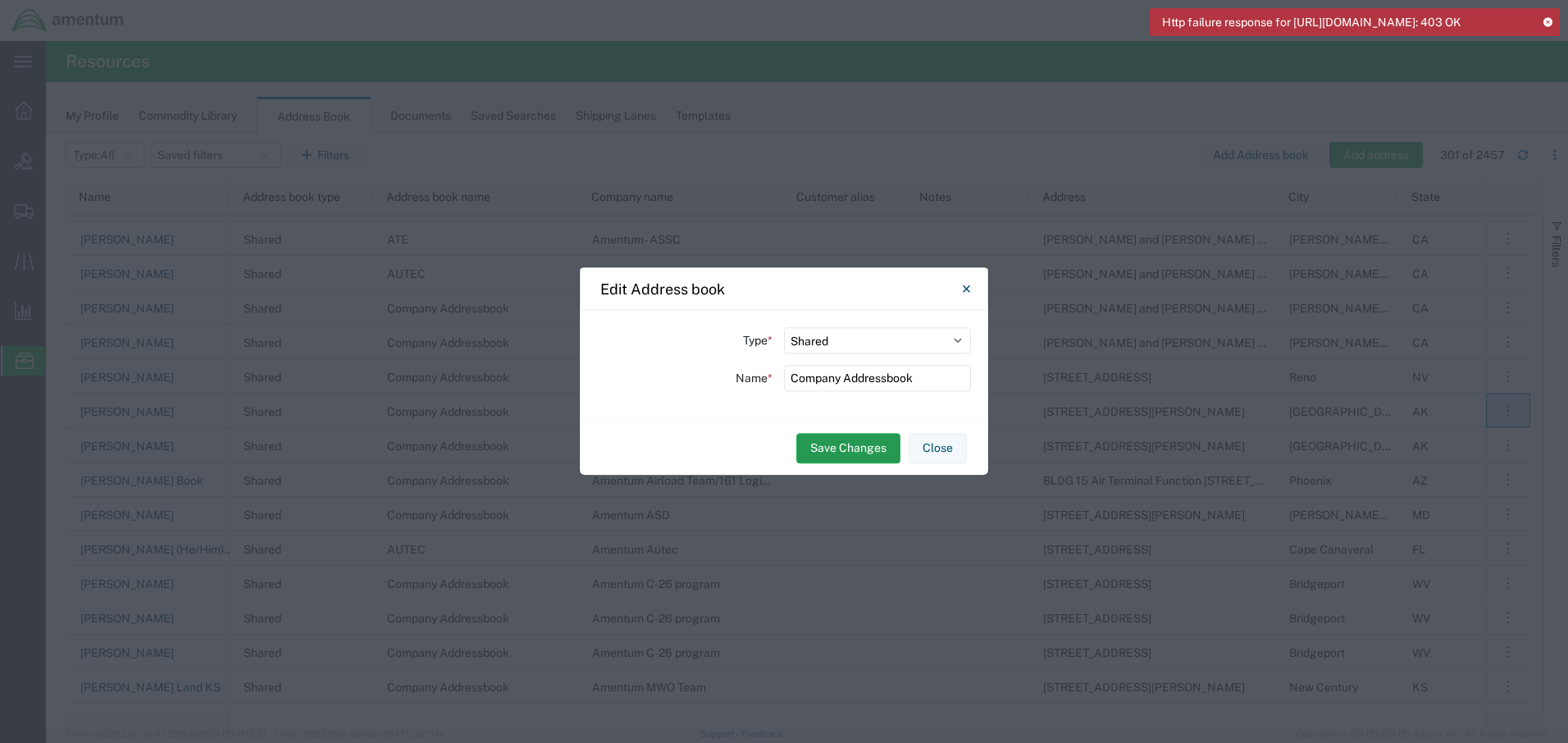
click at [882, 455] on button "Save Changes" at bounding box center [849, 448] width 104 height 30
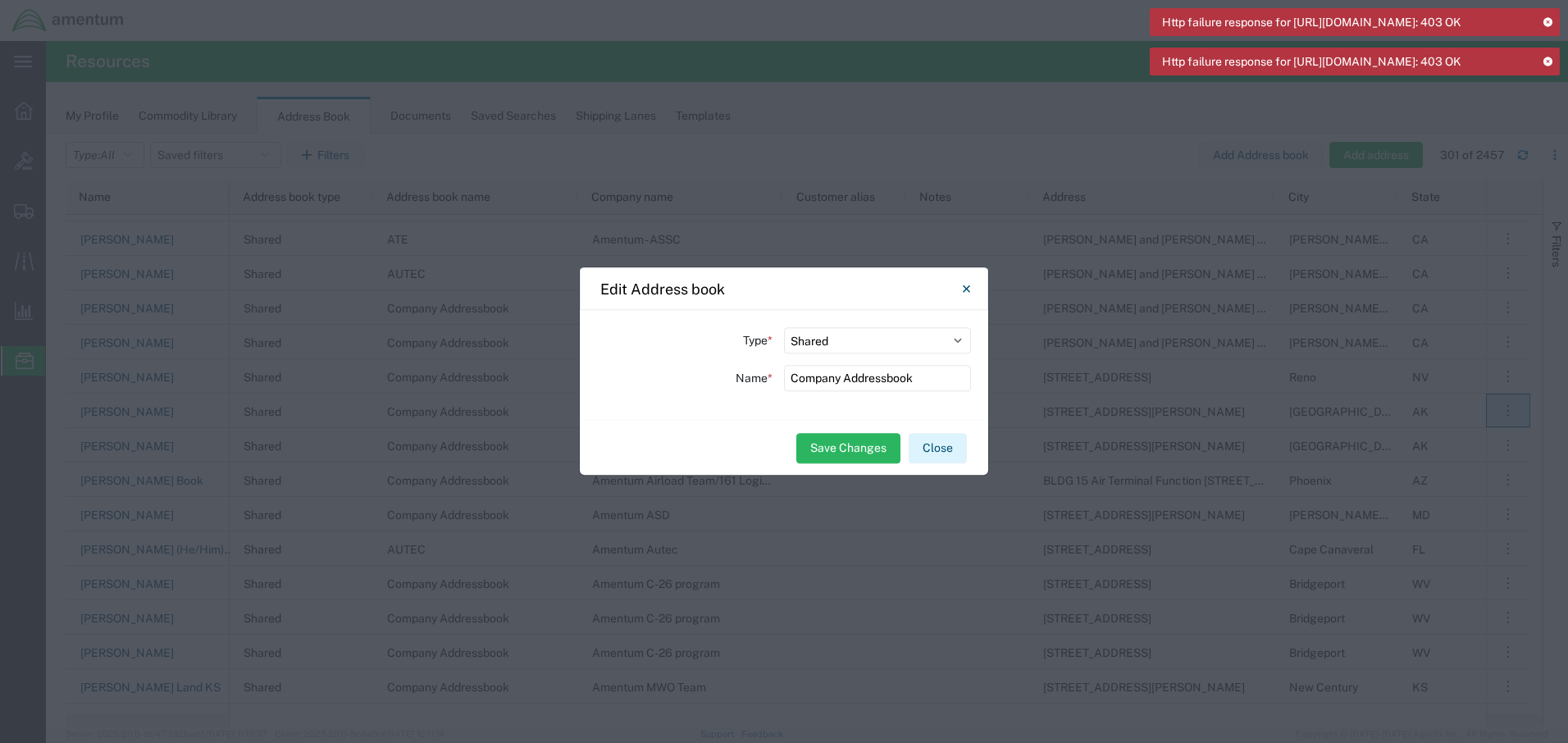
click at [944, 445] on button "Close" at bounding box center [939, 448] width 59 height 30
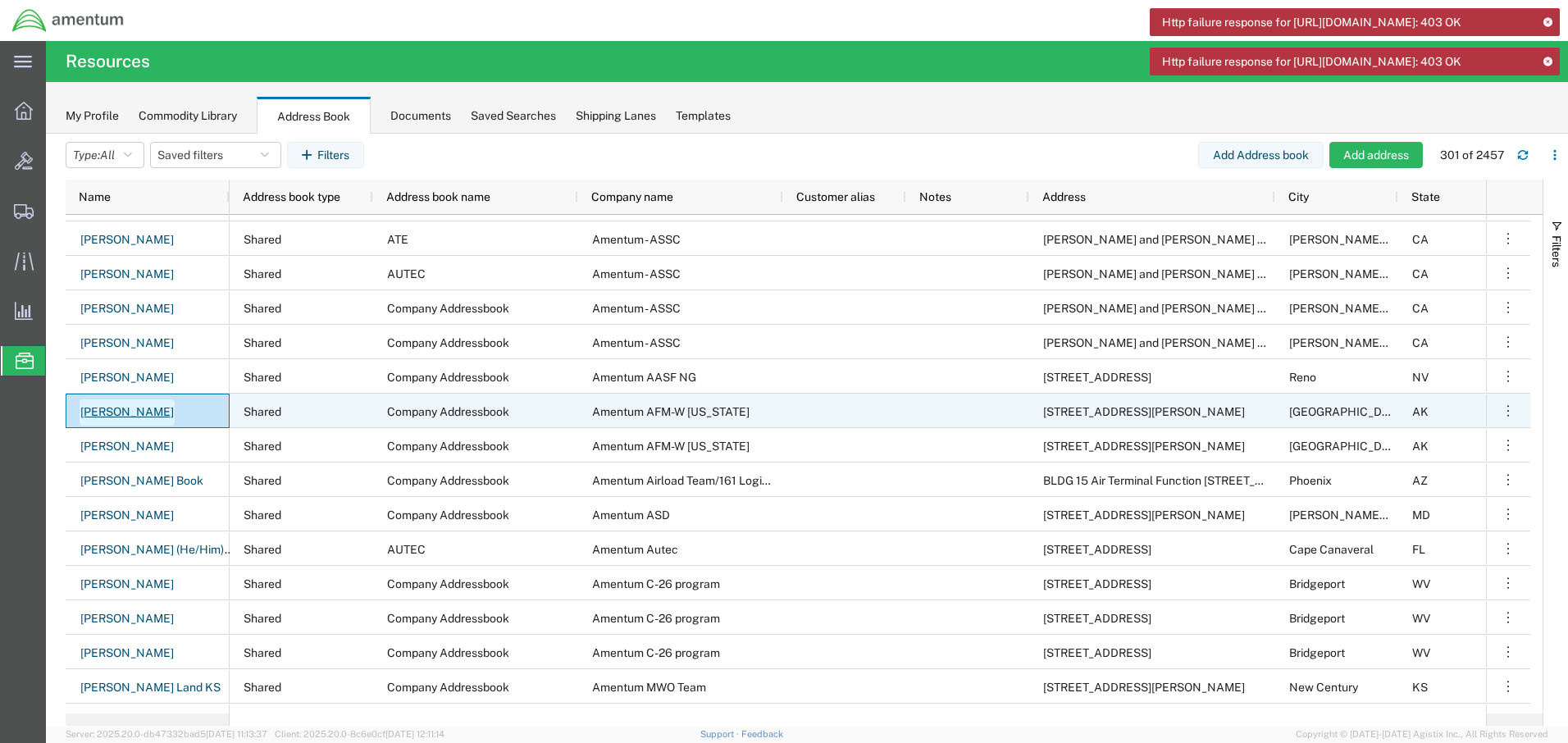
click at [133, 408] on link "[PERSON_NAME]" at bounding box center [126, 412] width 95 height 26
select select "SHARED"
select select "18586"
select select "AK"
select select "US"
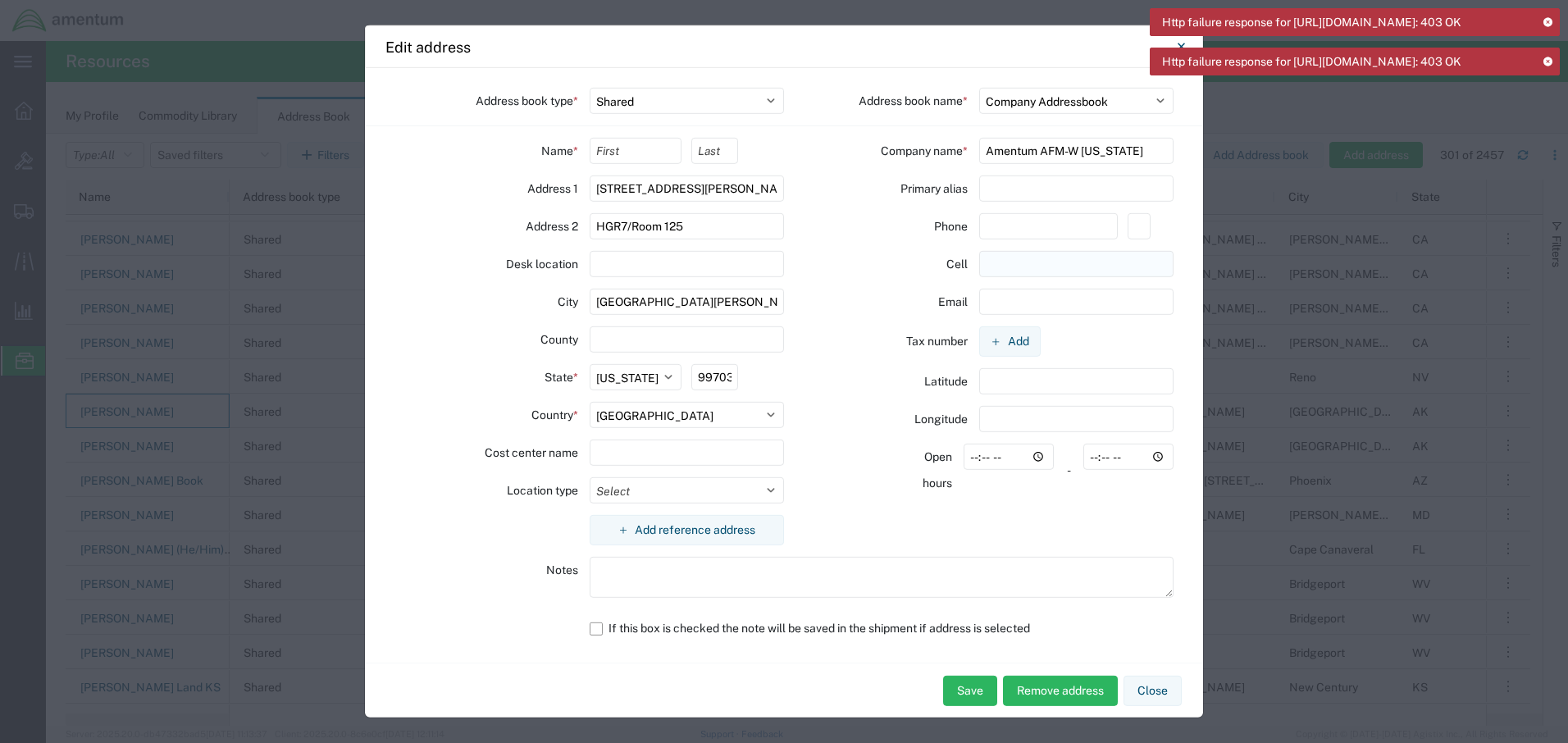
click at [1023, 268] on input "text" at bounding box center [1077, 263] width 195 height 26
type input "9073223363"
click at [1102, 302] on input "text" at bounding box center [1077, 302] width 195 height 26
click at [1074, 300] on input "[PERSON_NAME].[PERSON_NAME]" at bounding box center [1077, 302] width 195 height 26
type input "[PERSON_NAME][EMAIL_ADDRESS][DOMAIN_NAME]"
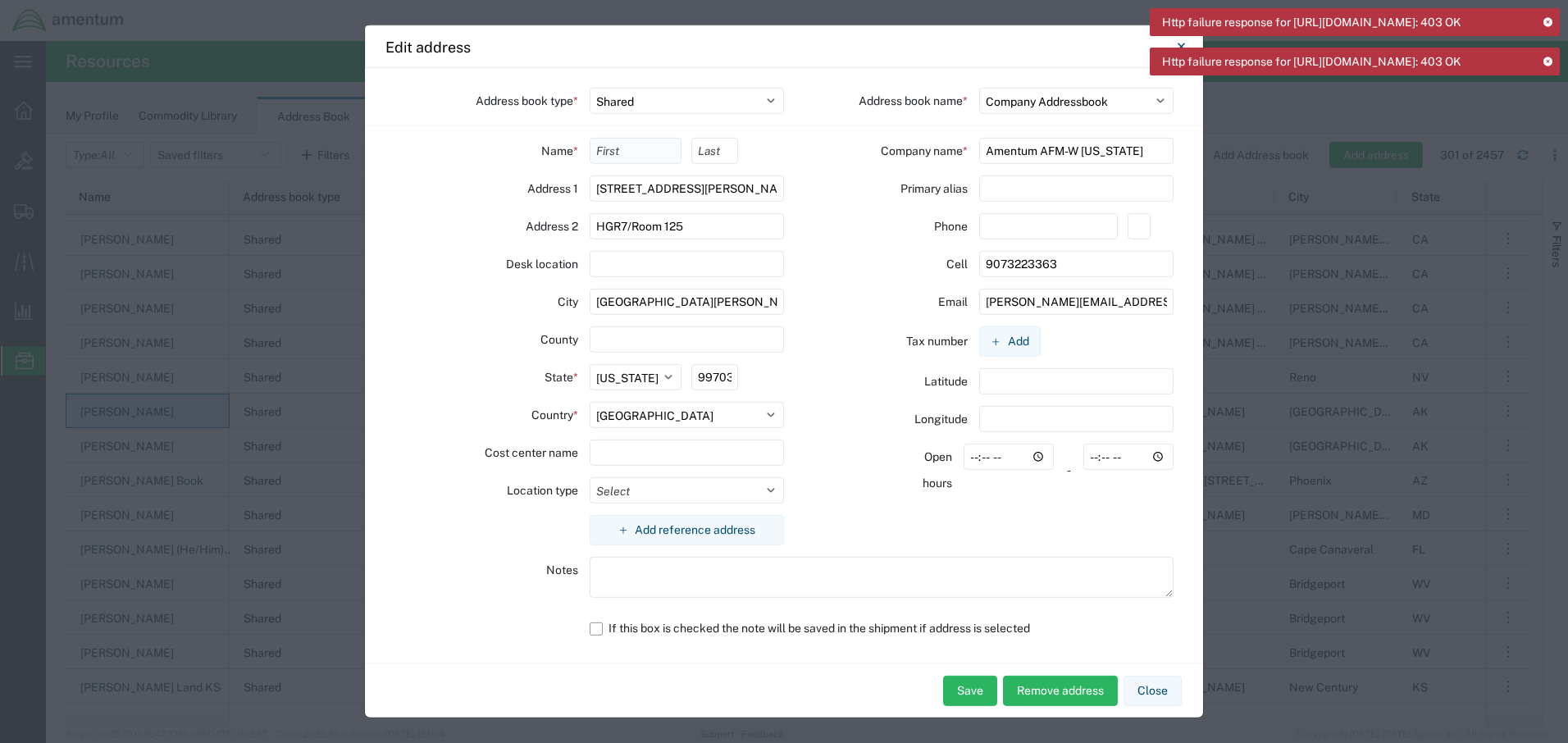
click at [623, 152] on input "text" at bounding box center [636, 151] width 93 height 26
type input "j"
type input "[PERSON_NAME]"
click at [708, 146] on input "text" at bounding box center [715, 151] width 46 height 26
type input "Spear"
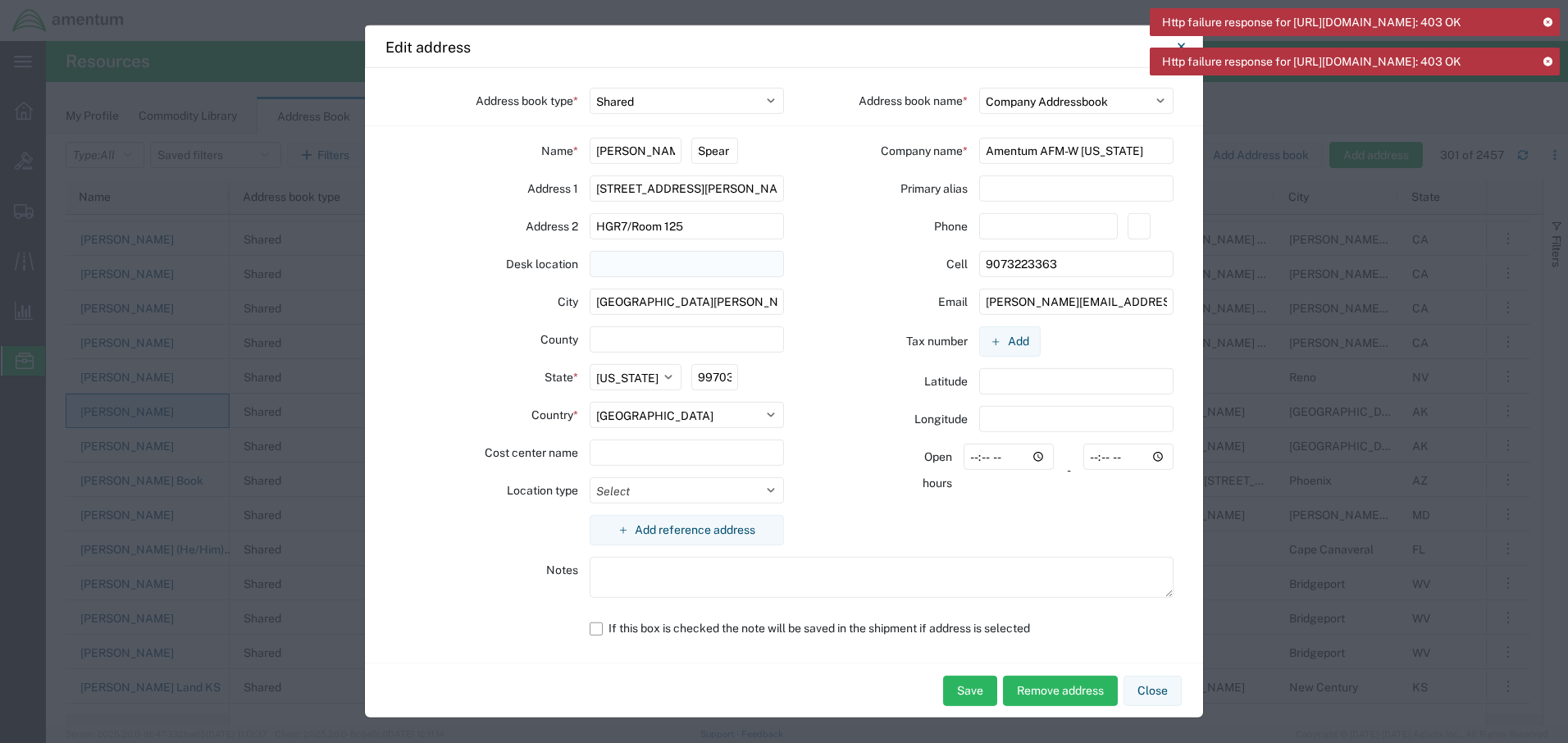
click at [658, 269] on input "text" at bounding box center [687, 263] width 195 height 26
select select "MLTY"
click at [1013, 226] on input "text" at bounding box center [1049, 226] width 139 height 26
type input "9073532077"
click at [973, 691] on button "Save" at bounding box center [970, 691] width 54 height 30
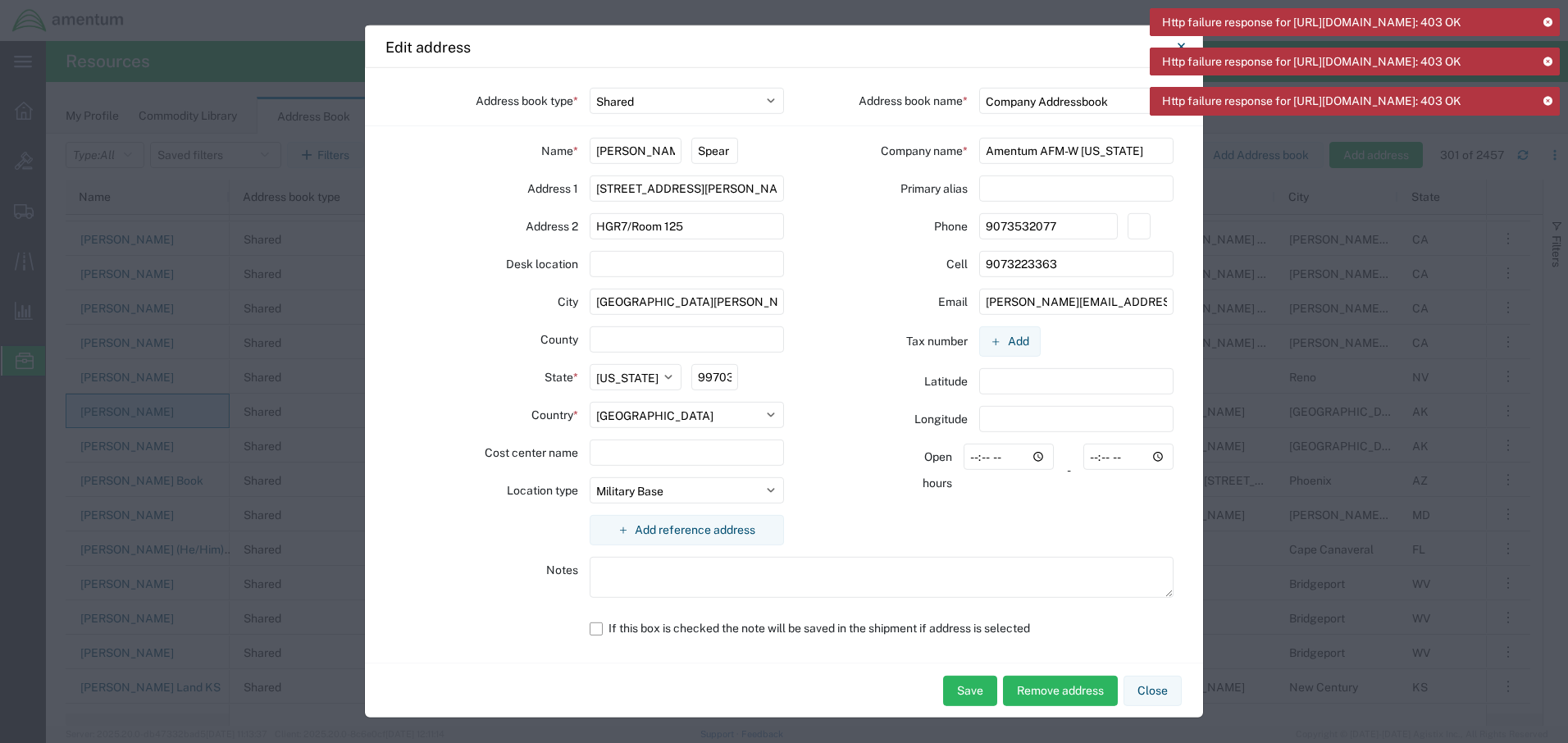
click at [1548, 105] on icon at bounding box center [1548, 100] width 12 height 9
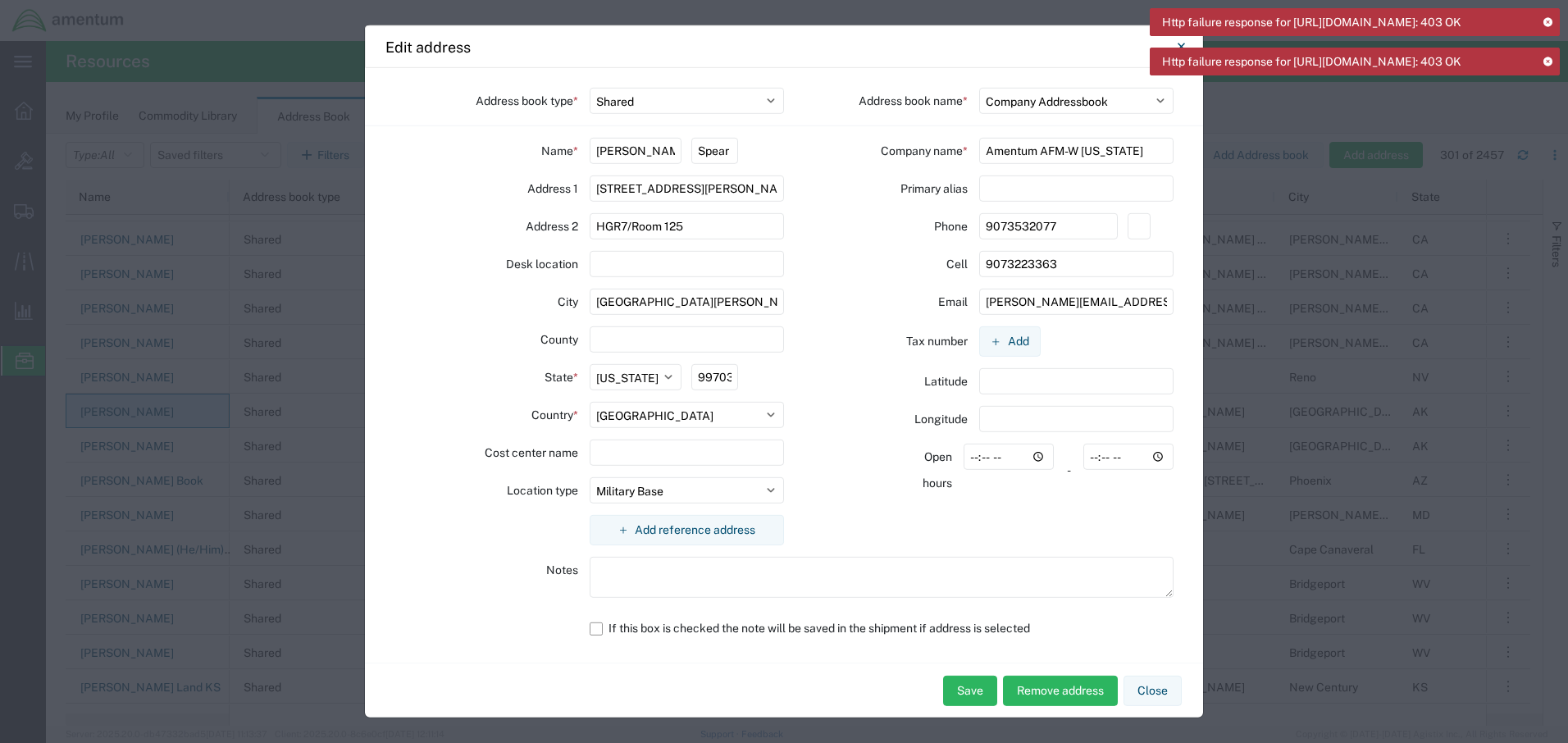
click at [1548, 66] on icon at bounding box center [1548, 61] width 12 height 9
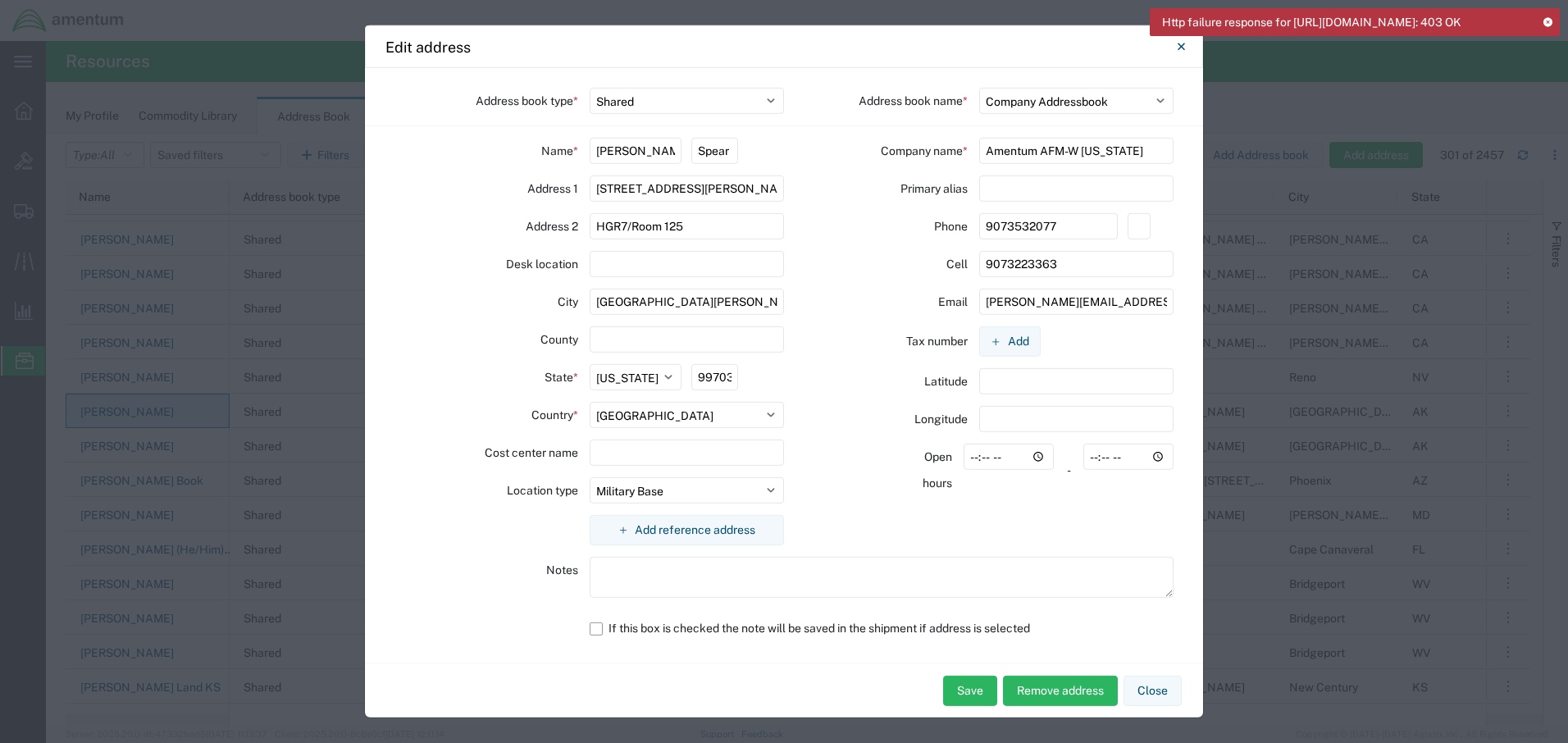
click at [1548, 18] on icon at bounding box center [1548, 22] width 12 height 9
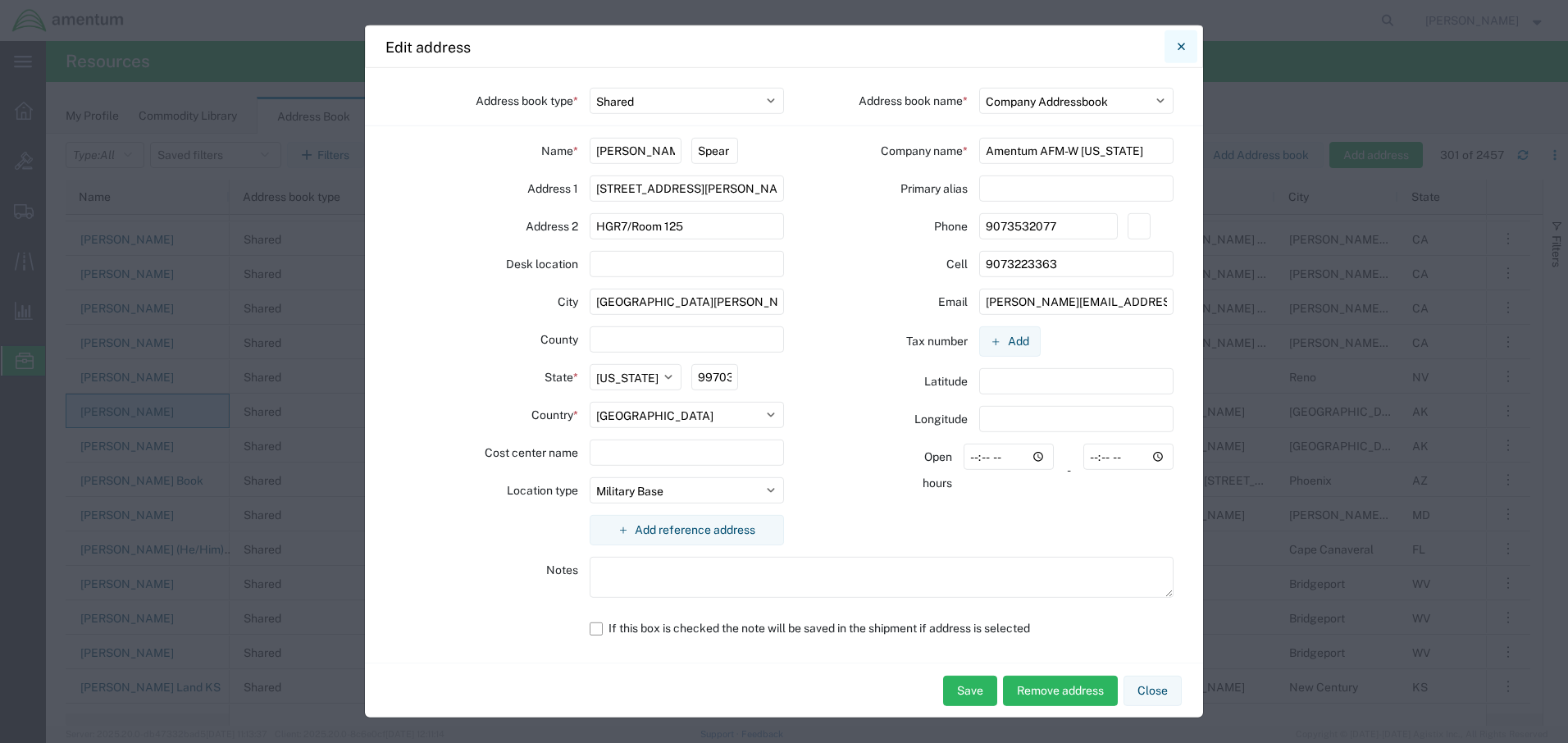
click at [1181, 43] on icon "Close" at bounding box center [1182, 47] width 8 height 20
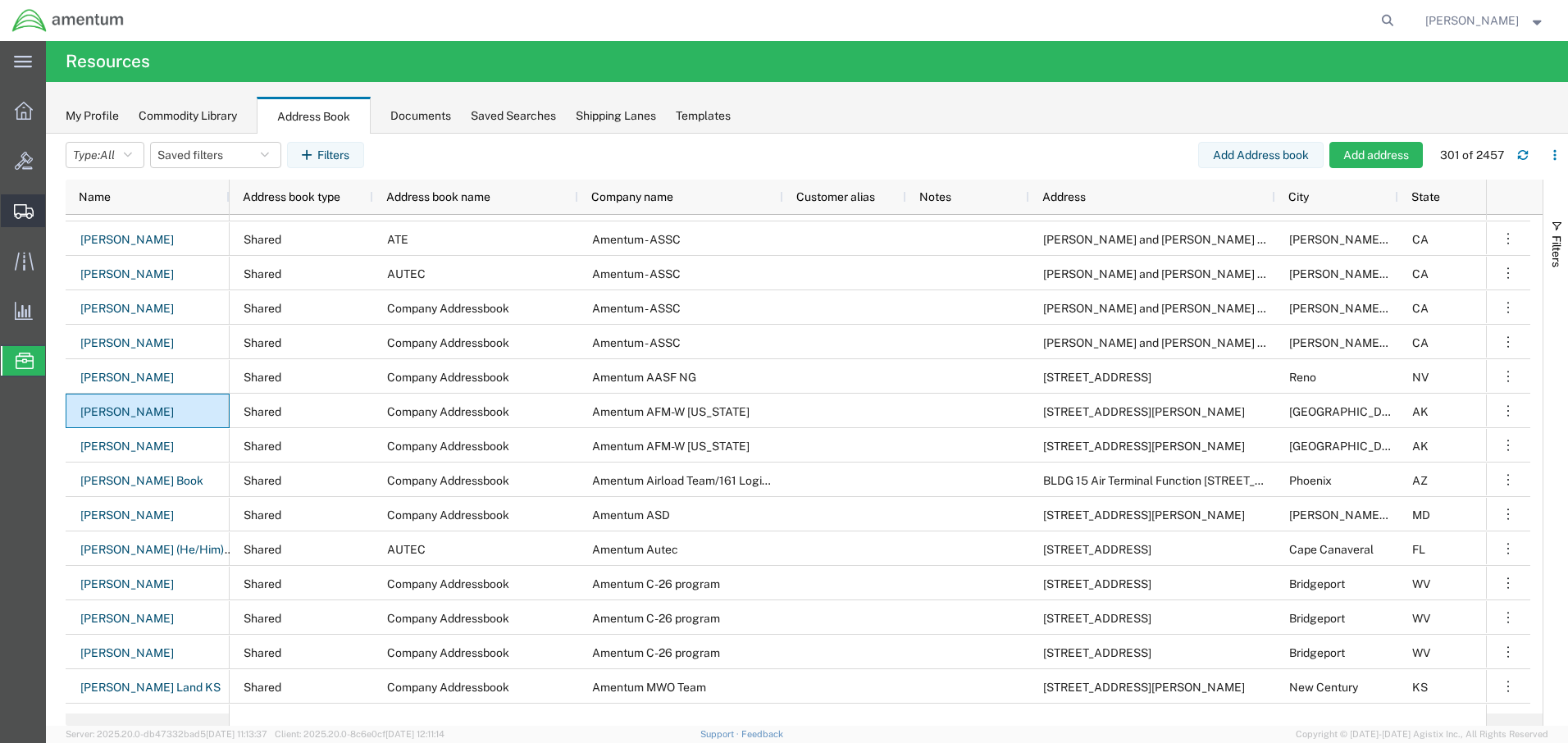
click at [0, 0] on span "Create Shipment" at bounding box center [0, 0] width 0 height 0
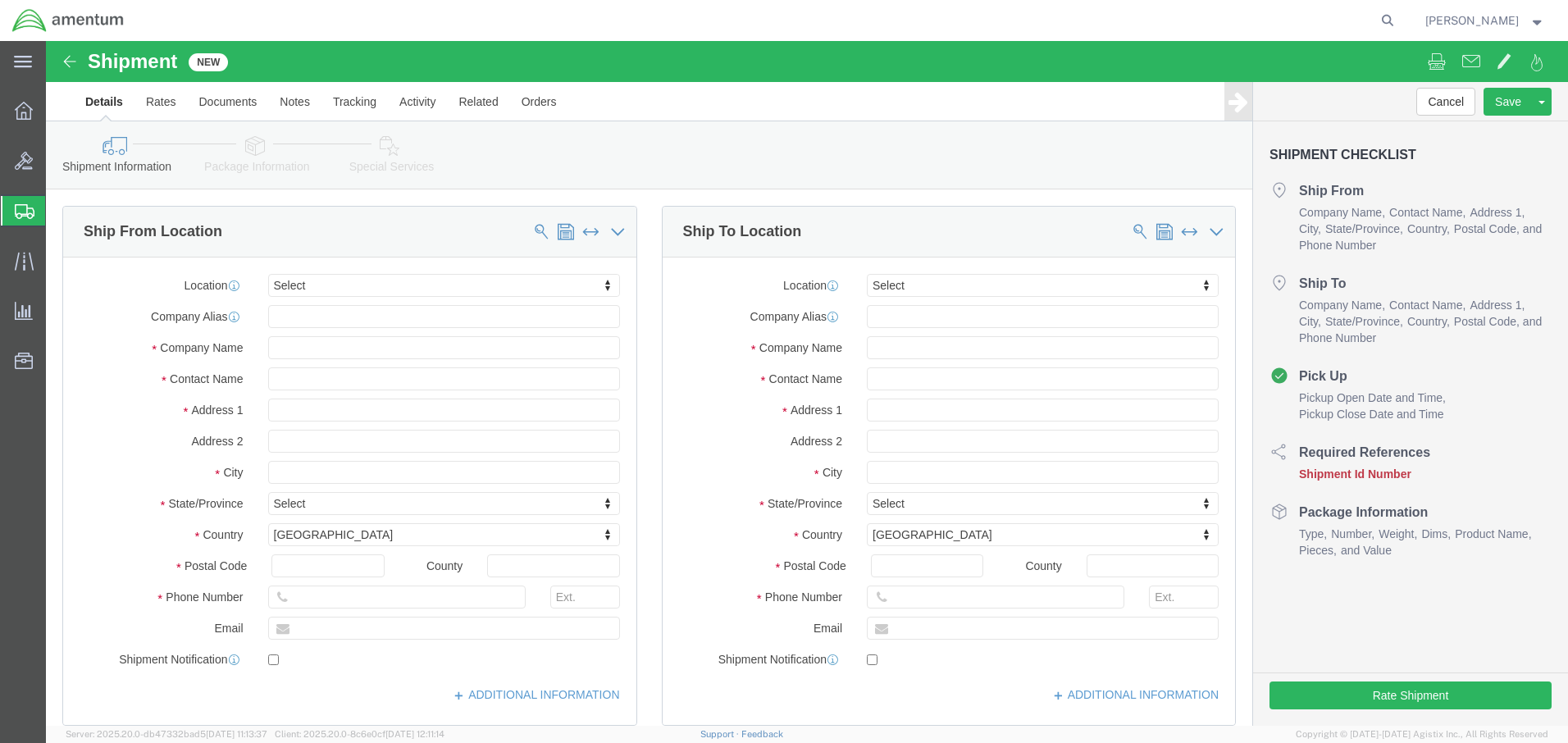
select select
click input "text"
type input "[PERSON_NAME]"
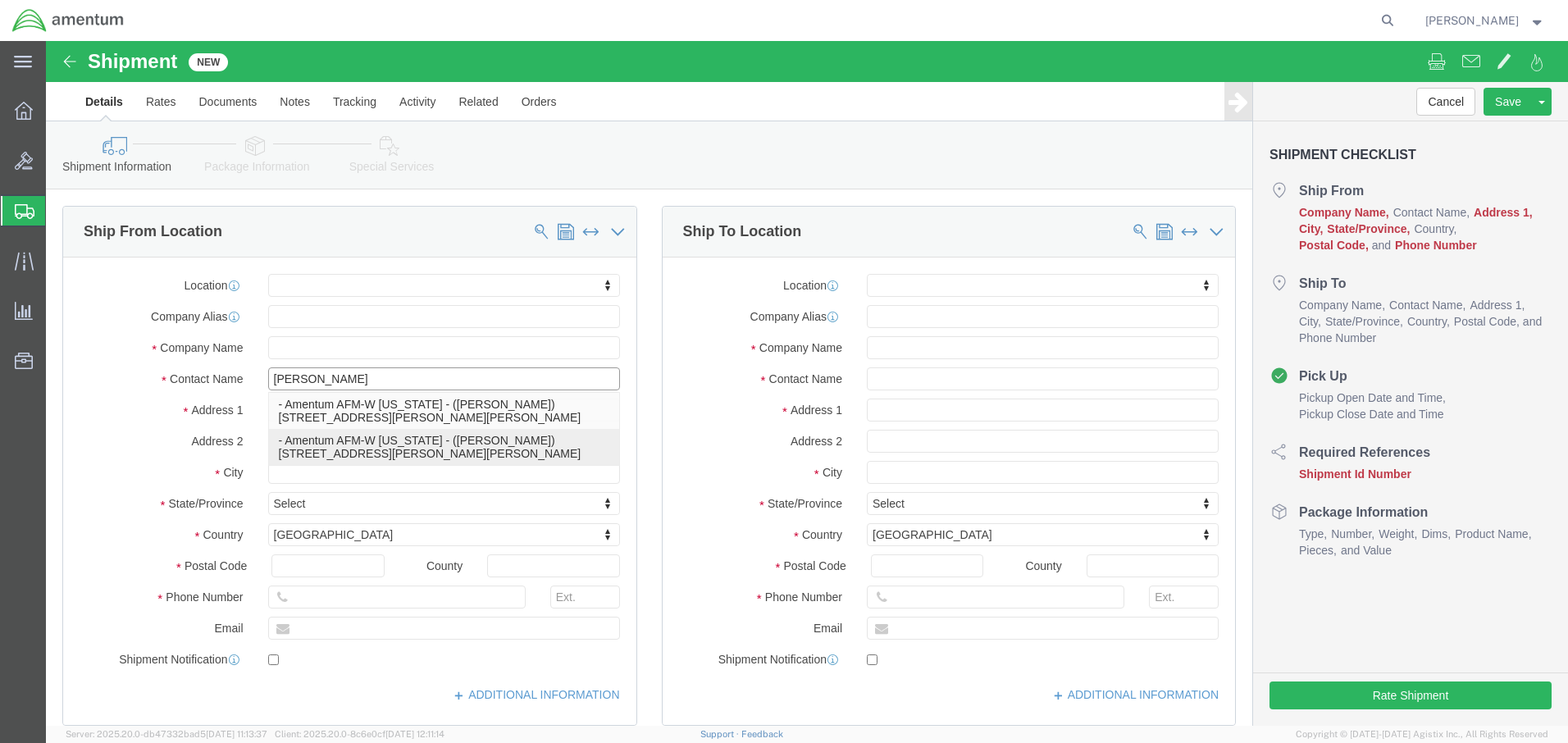
click p "- Amentum AFM-W [US_STATE] - ([PERSON_NAME]) [STREET_ADDRESS][PERSON_NAME][PERS…"
select select "AK"
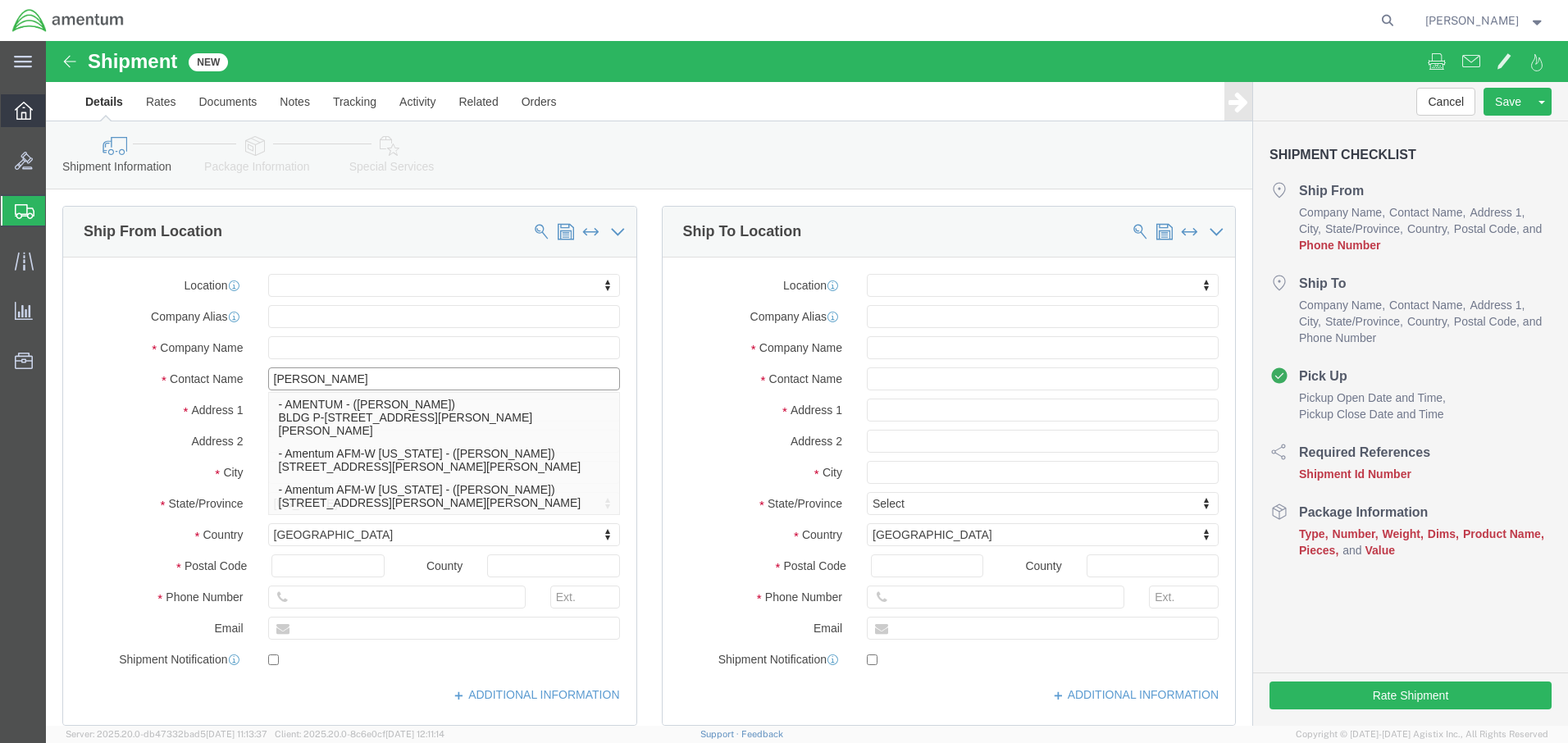
type input "[PERSON_NAME]"
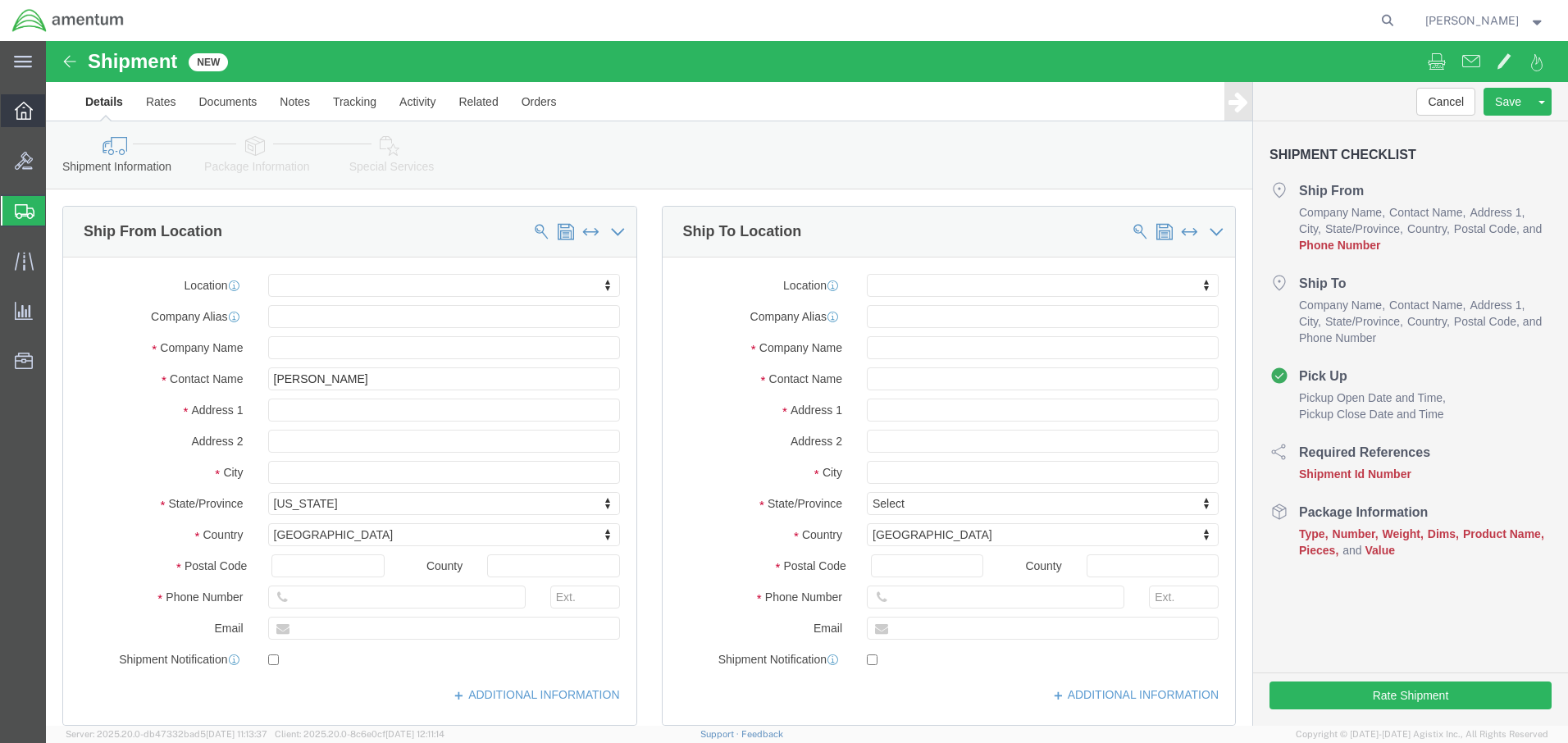
click at [23, 105] on icon at bounding box center [23, 111] width 18 height 18
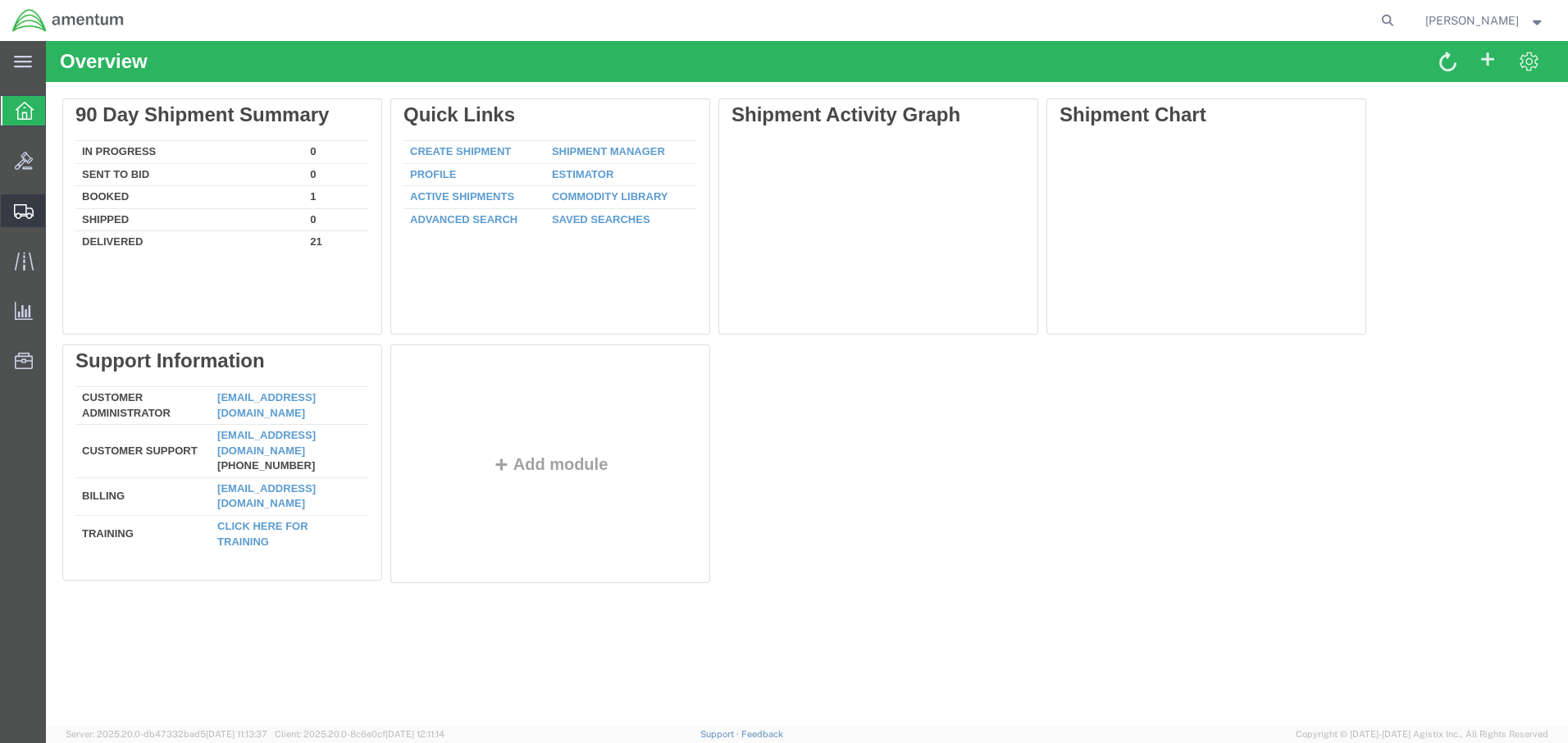
click at [0, 0] on span "Create Shipment" at bounding box center [0, 0] width 0 height 0
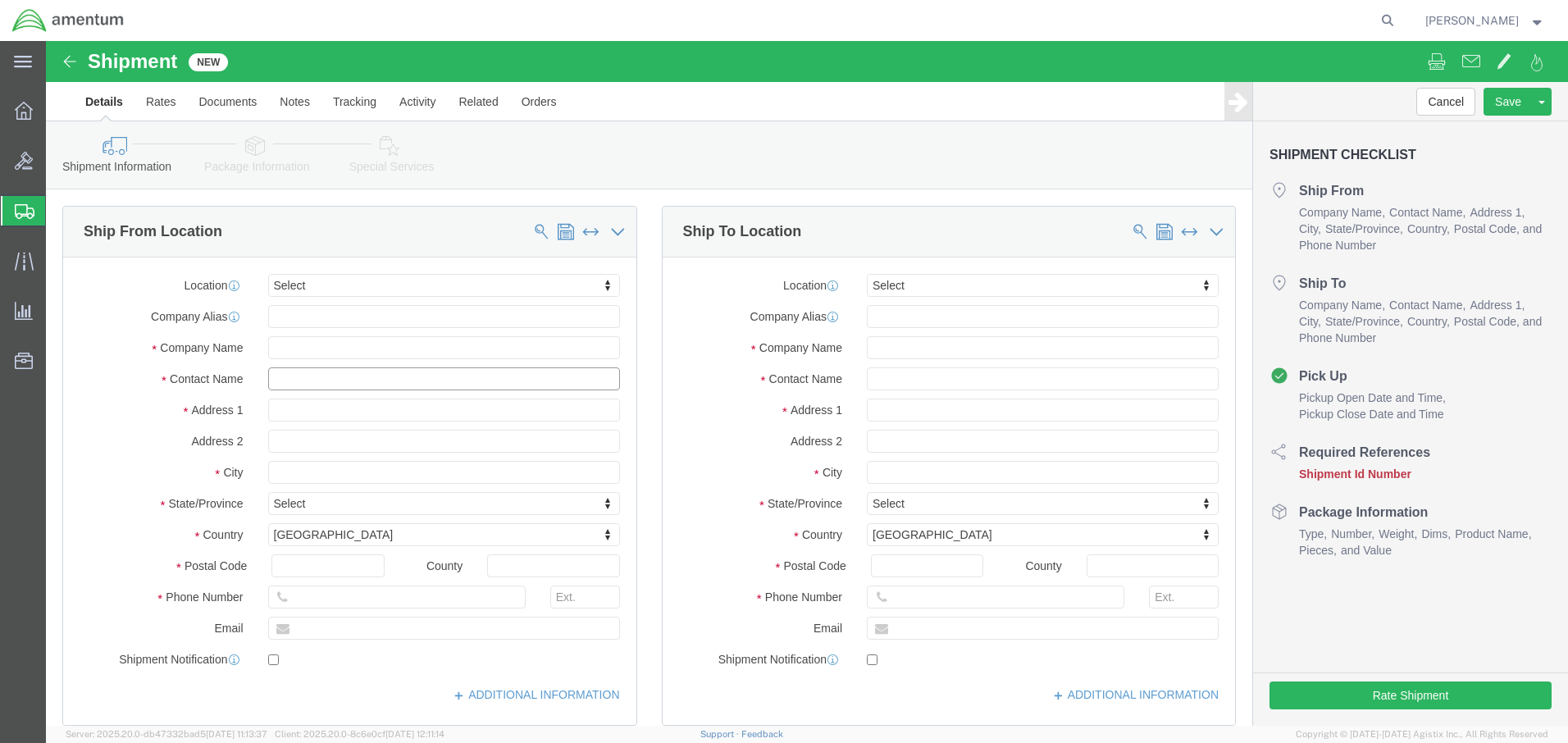
click input "text"
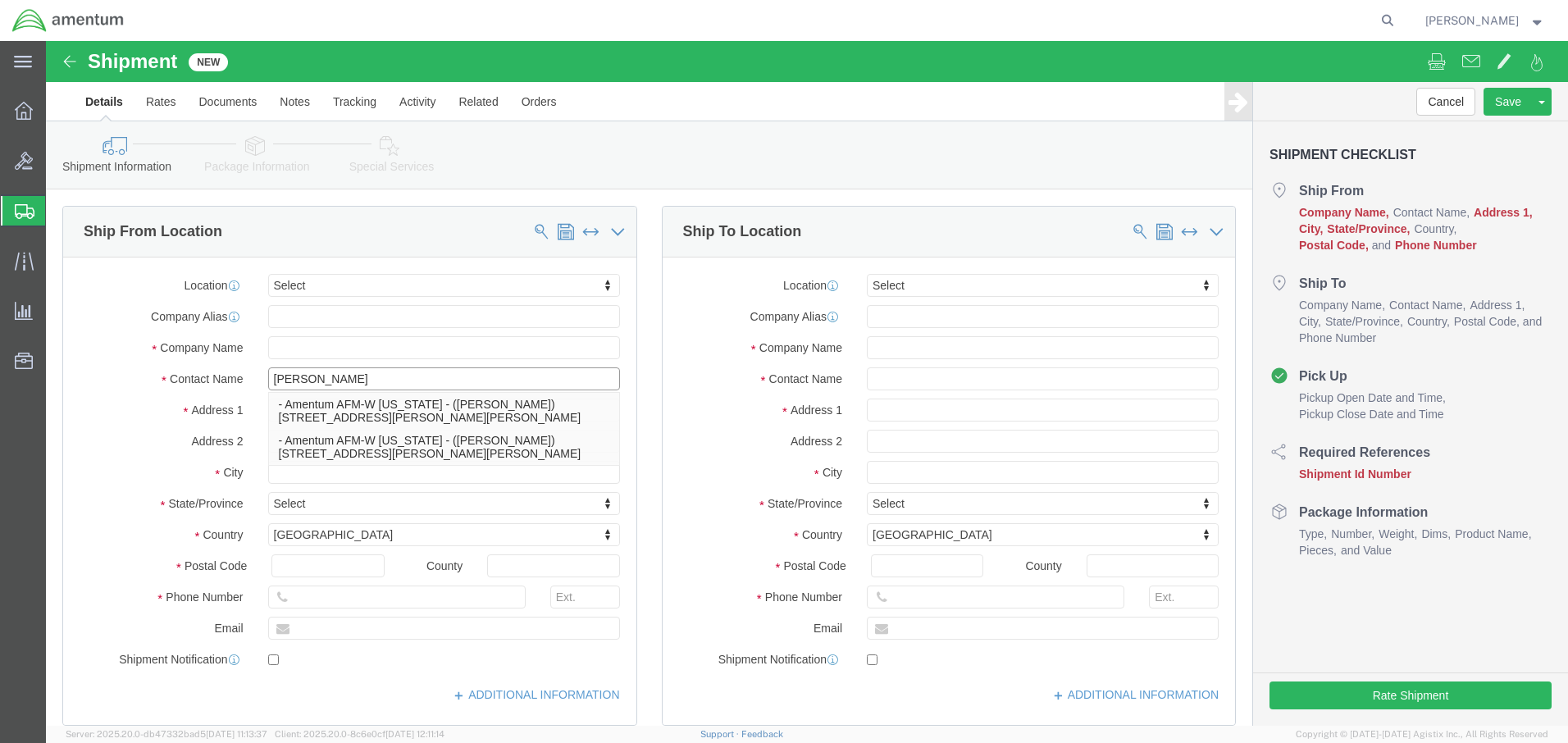
type input "[PERSON_NAME]"
click p "- Amentum AFM-W [US_STATE] - ([PERSON_NAME]) [STREET_ADDRESS][PERSON_NAME][PERS…"
select select "AK"
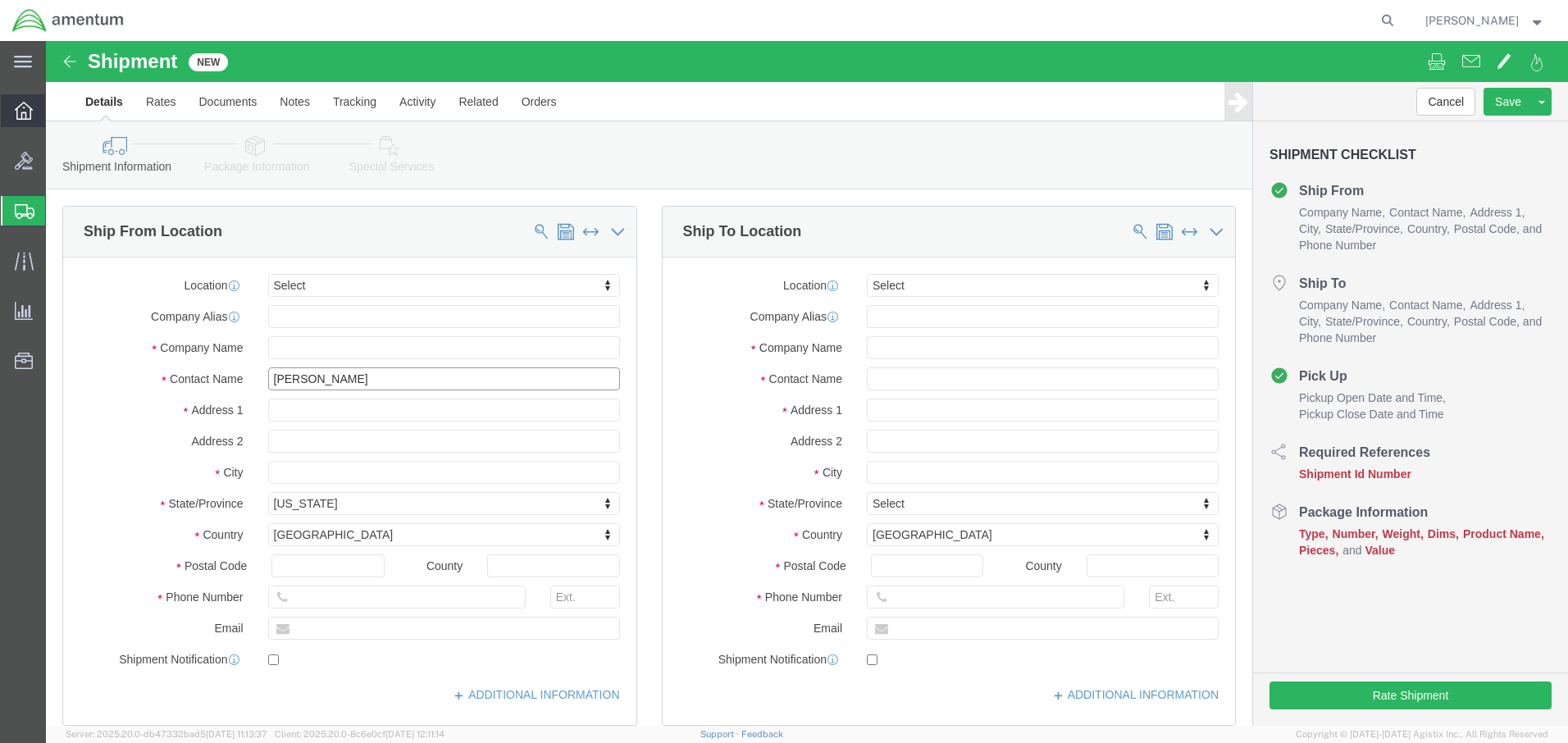
type input "[PERSON_NAME]"
click at [25, 107] on icon at bounding box center [23, 111] width 18 height 18
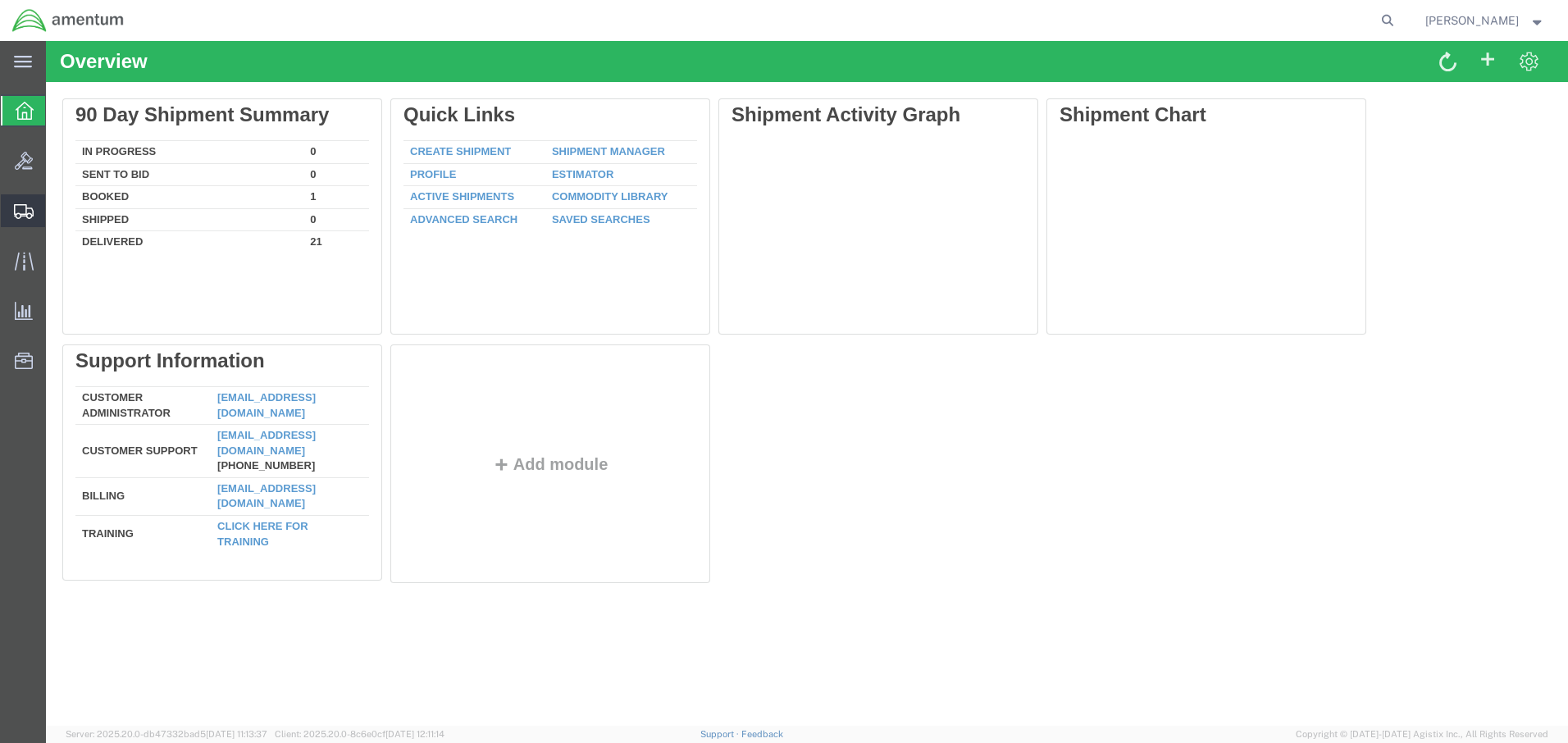
click at [0, 0] on span "Create Shipment" at bounding box center [0, 0] width 0 height 0
